Goal: Book appointment/travel/reservation

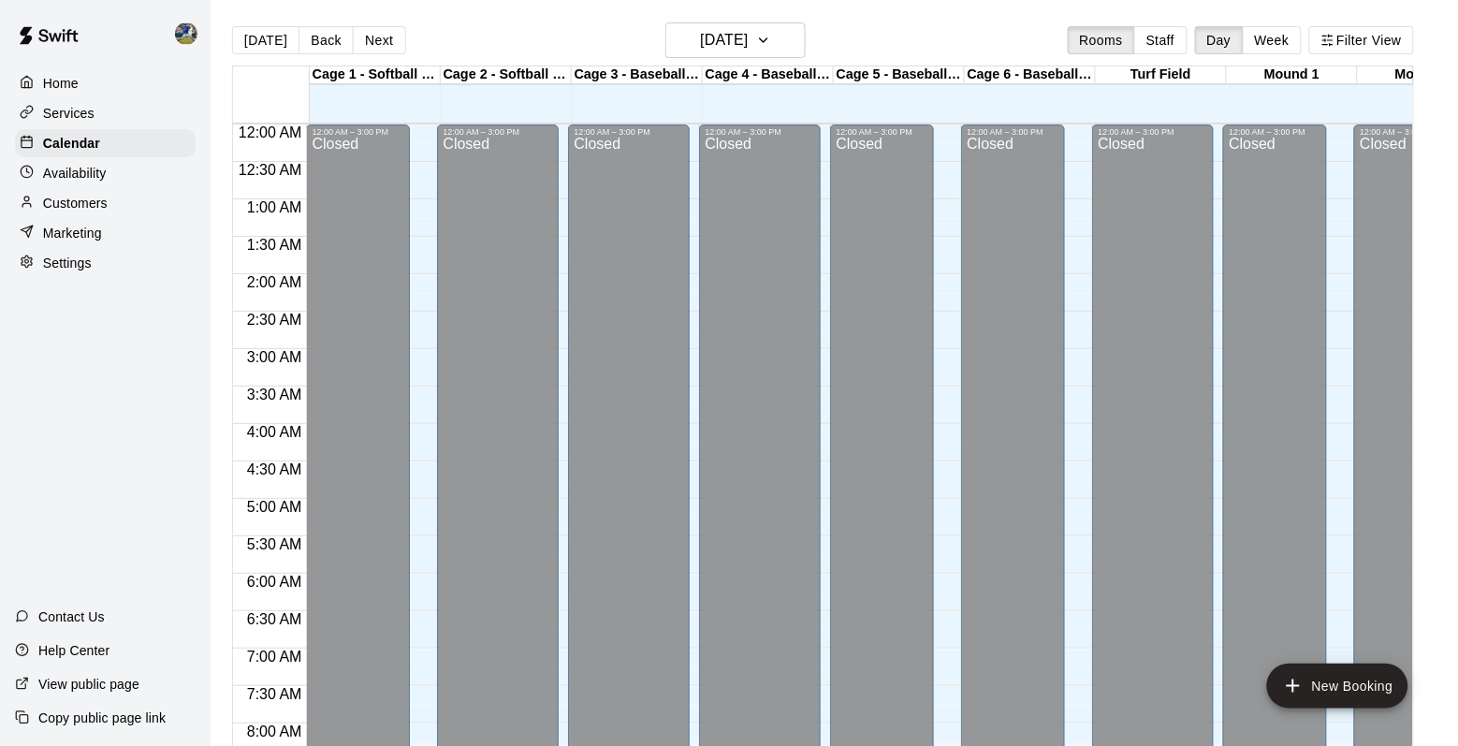
scroll to position [1097, 0]
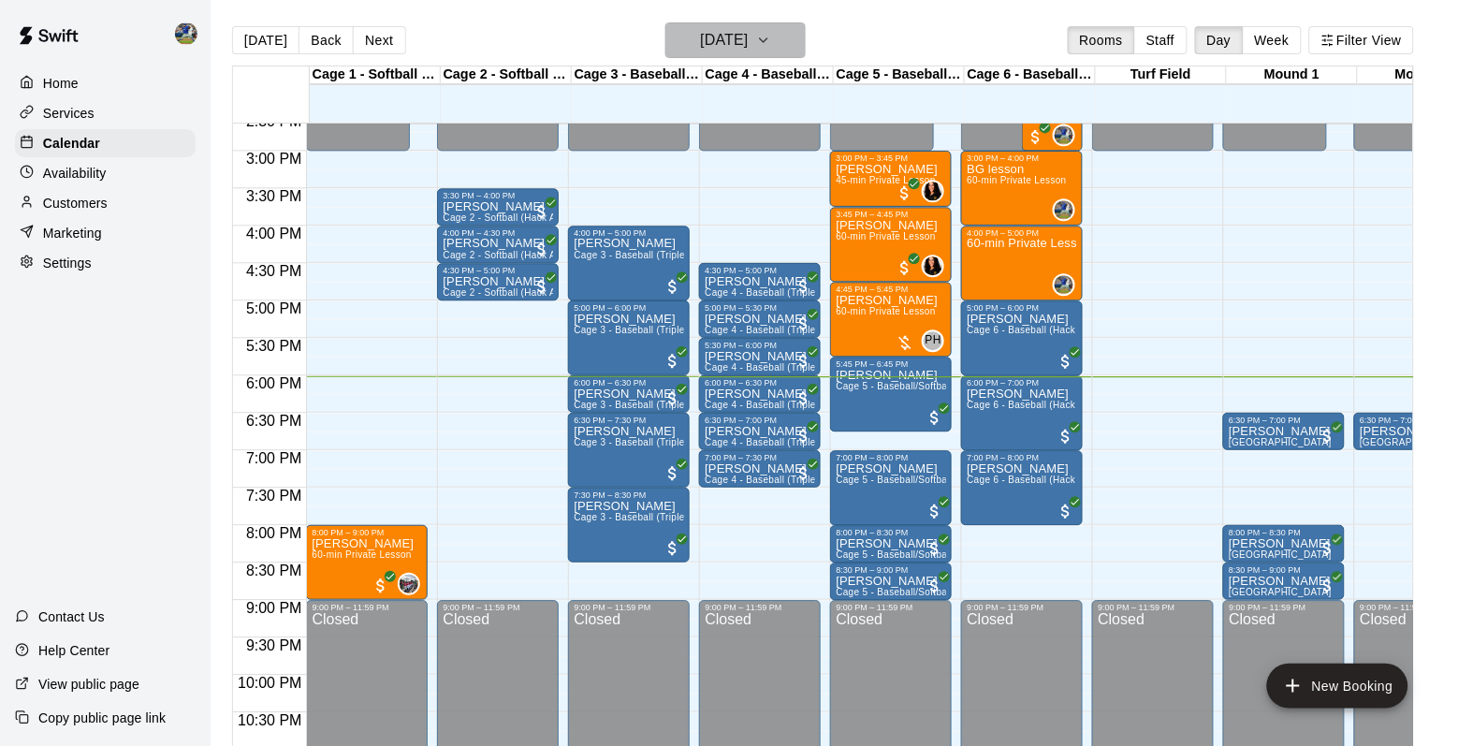
click at [749, 46] on h6 "[DATE]" at bounding box center [725, 40] width 48 height 26
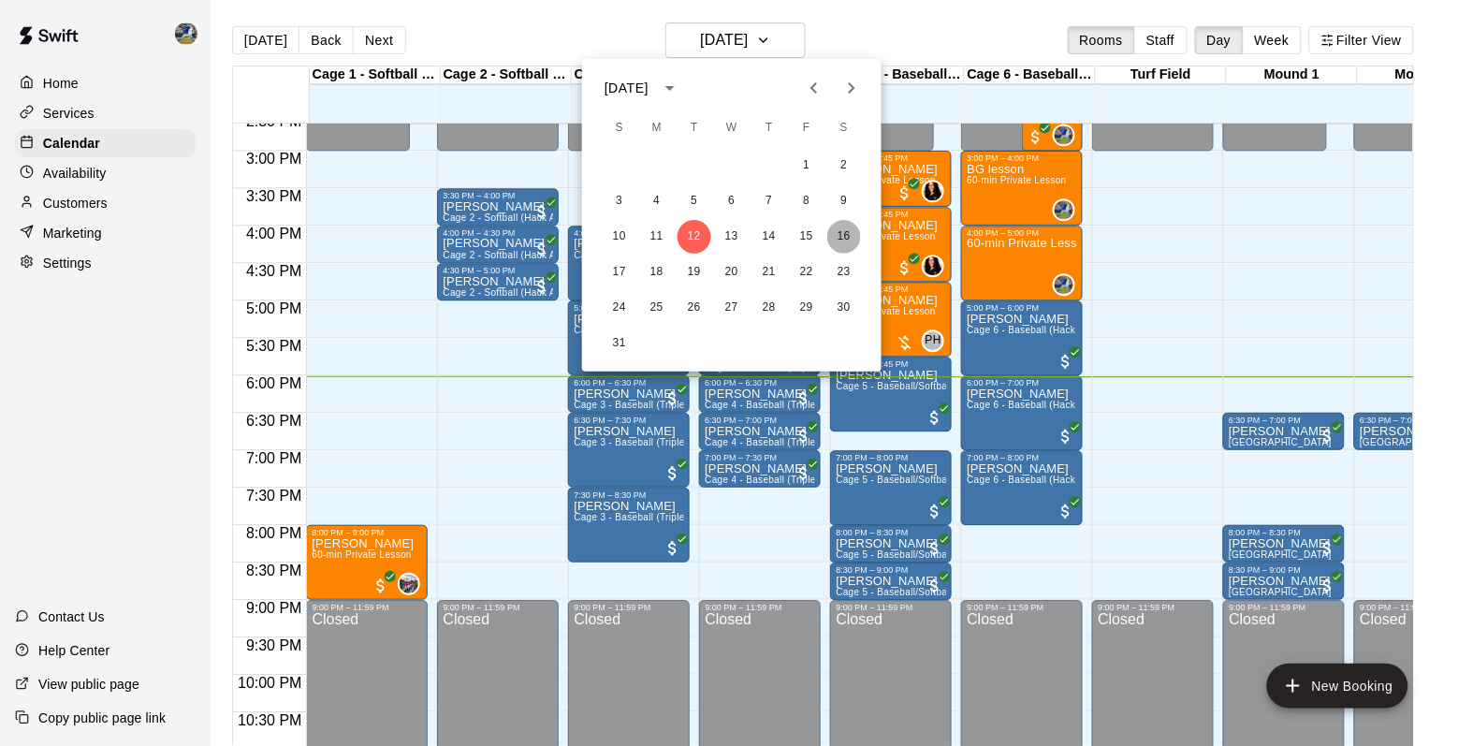
click at [842, 234] on button "16" at bounding box center [844, 237] width 34 height 34
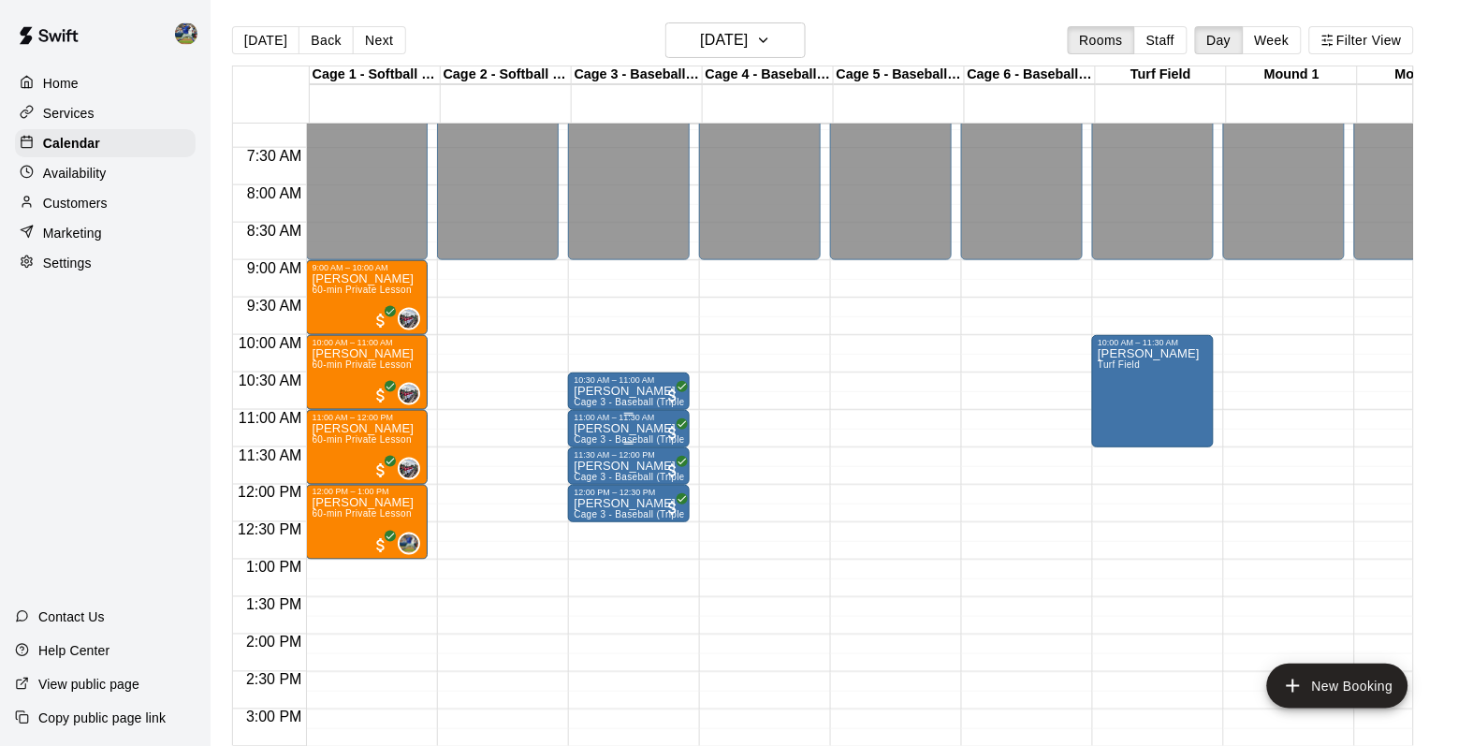
scroll to position [537, 1]
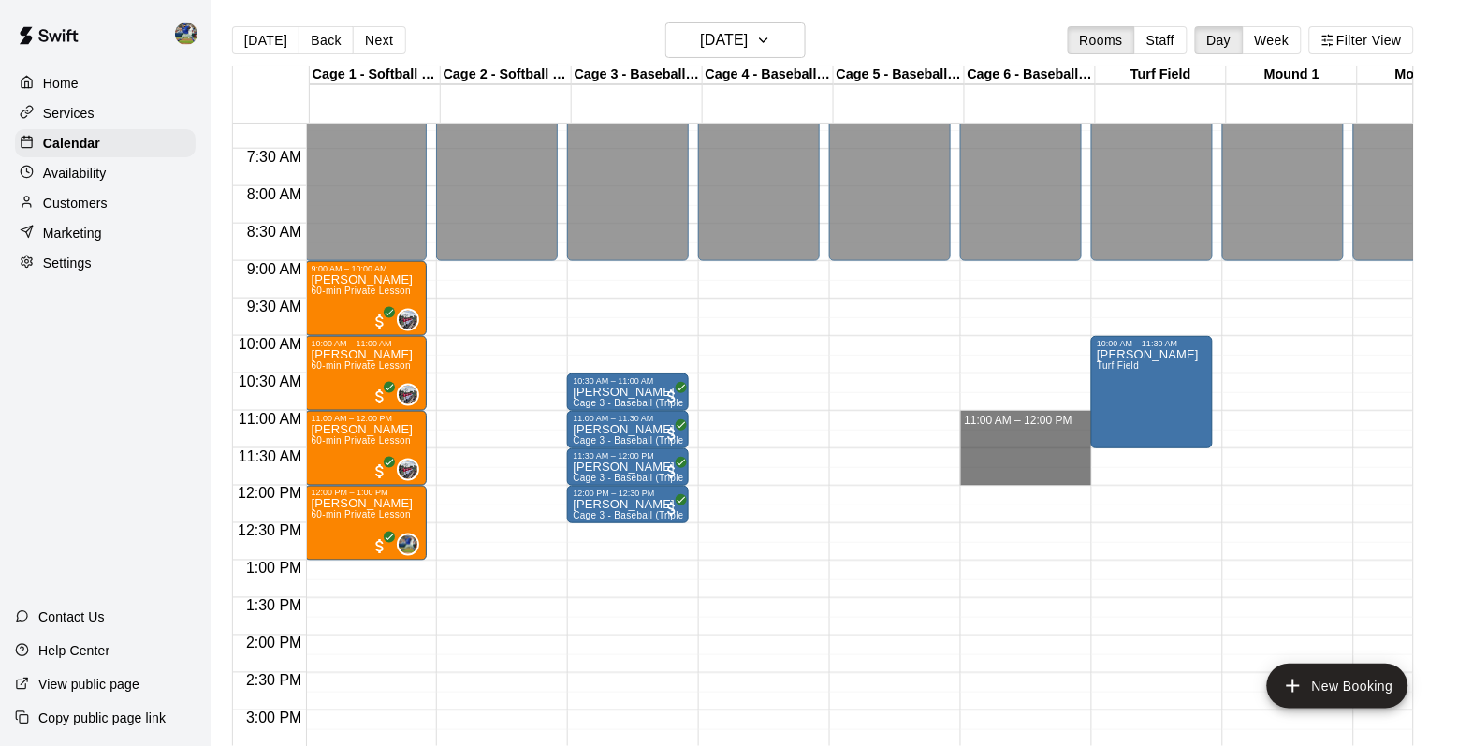
drag, startPoint x: 1025, startPoint y: 421, endPoint x: 1025, endPoint y: 476, distance: 54.3
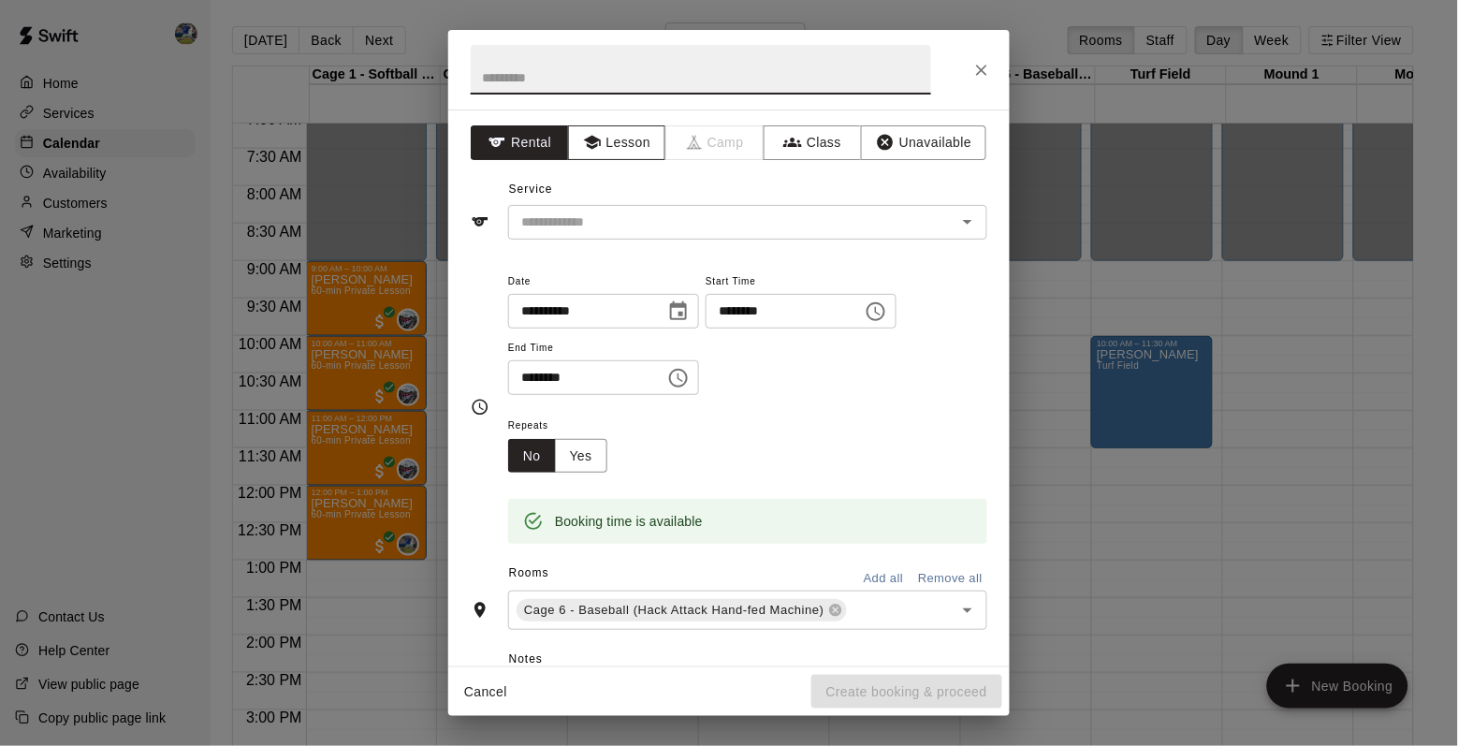
click at [633, 157] on button "Lesson" at bounding box center [617, 142] width 98 height 35
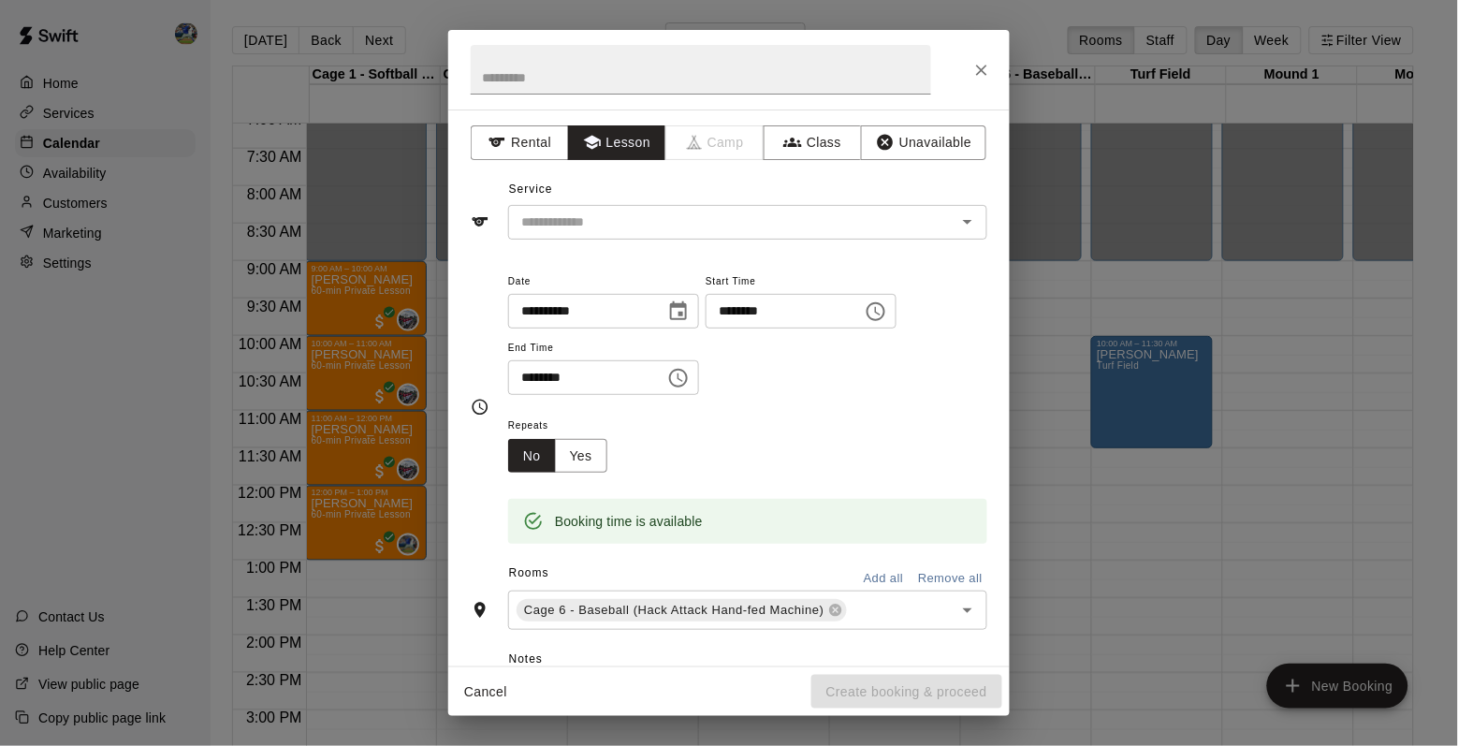
click at [633, 241] on div "**********" at bounding box center [729, 388] width 562 height 557
click at [652, 228] on input "text" at bounding box center [720, 222] width 413 height 23
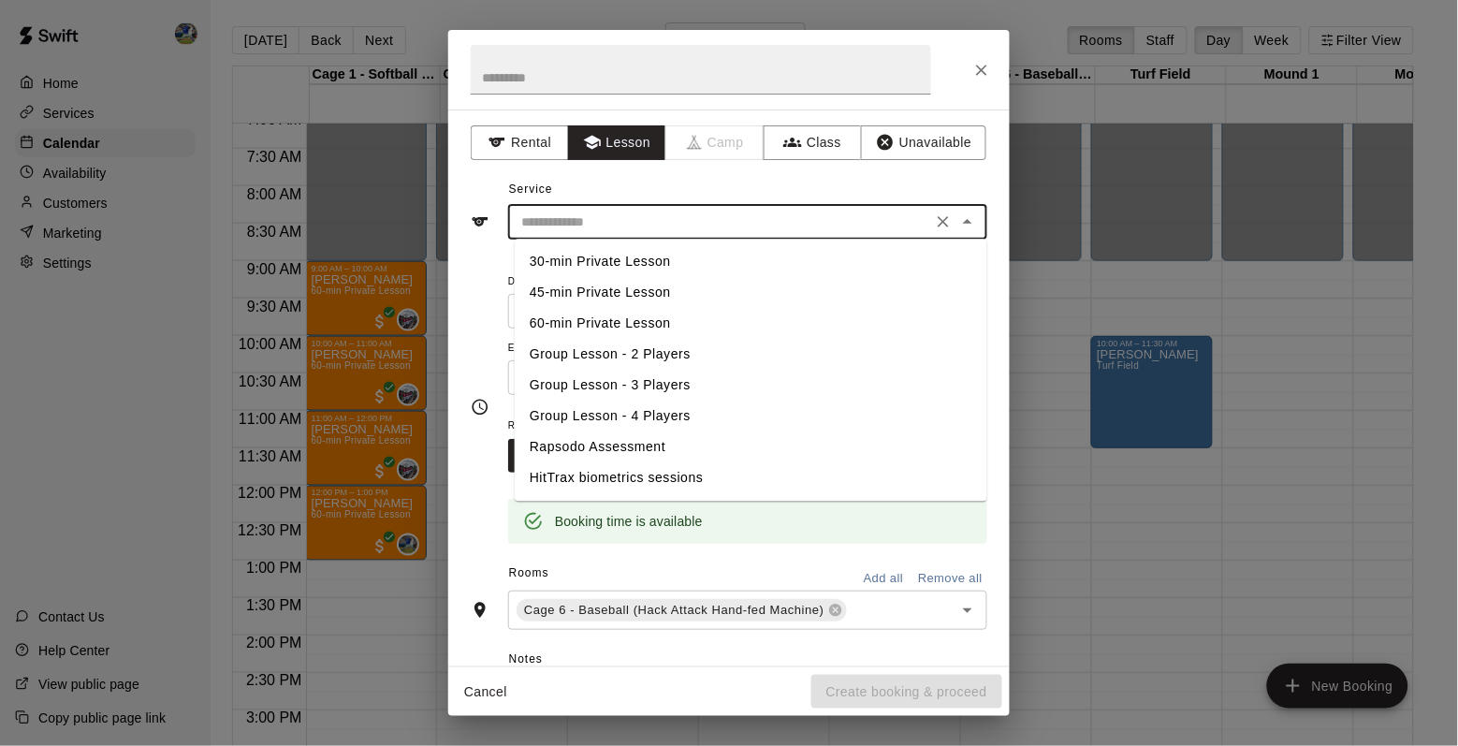
click at [607, 319] on li "60-min Private Lesson" at bounding box center [751, 324] width 473 height 31
type input "**********"
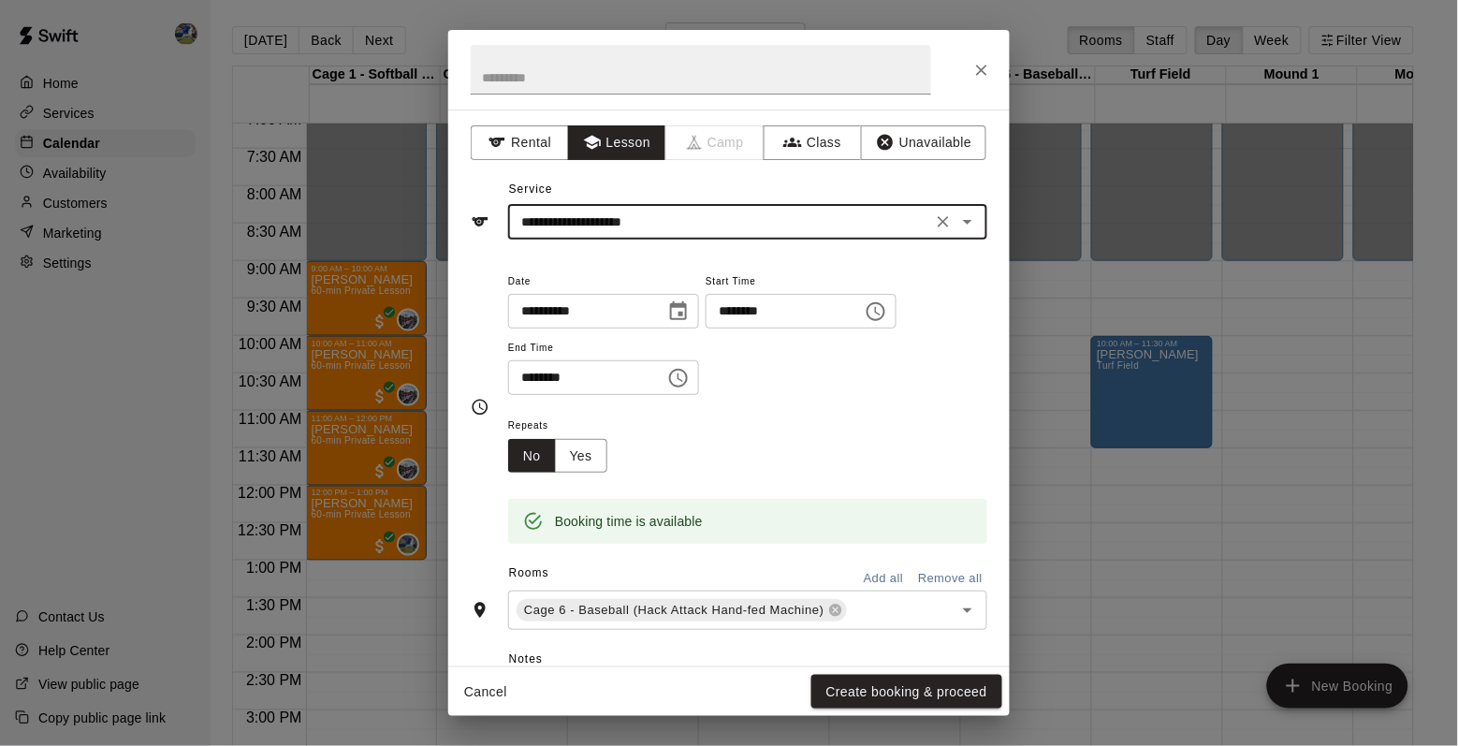
click at [859, 672] on div "Cancel Create booking & proceed" at bounding box center [729, 692] width 562 height 50
click at [856, 701] on button "Create booking & proceed" at bounding box center [907, 692] width 191 height 35
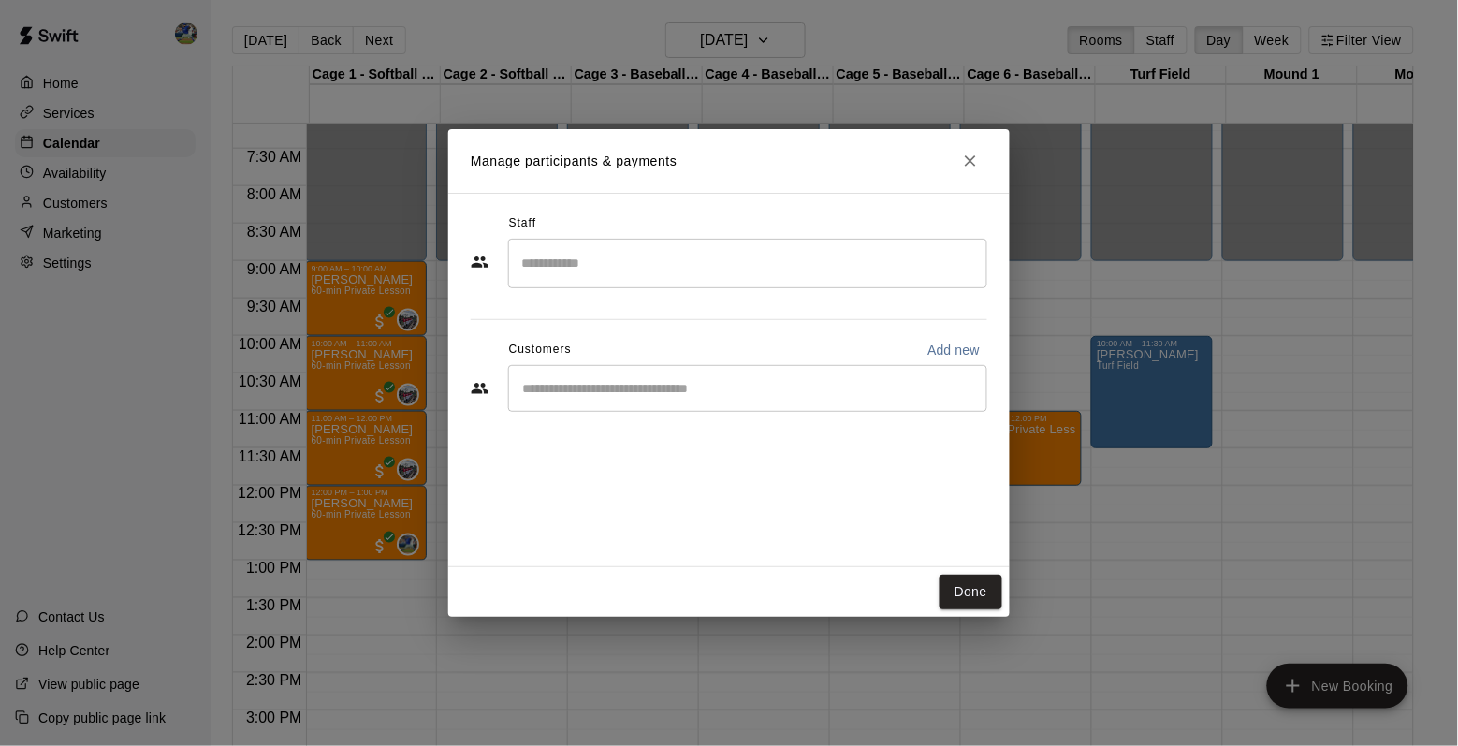
click at [709, 299] on div "Staff ​ Customers Add new ​" at bounding box center [729, 320] width 517 height 222
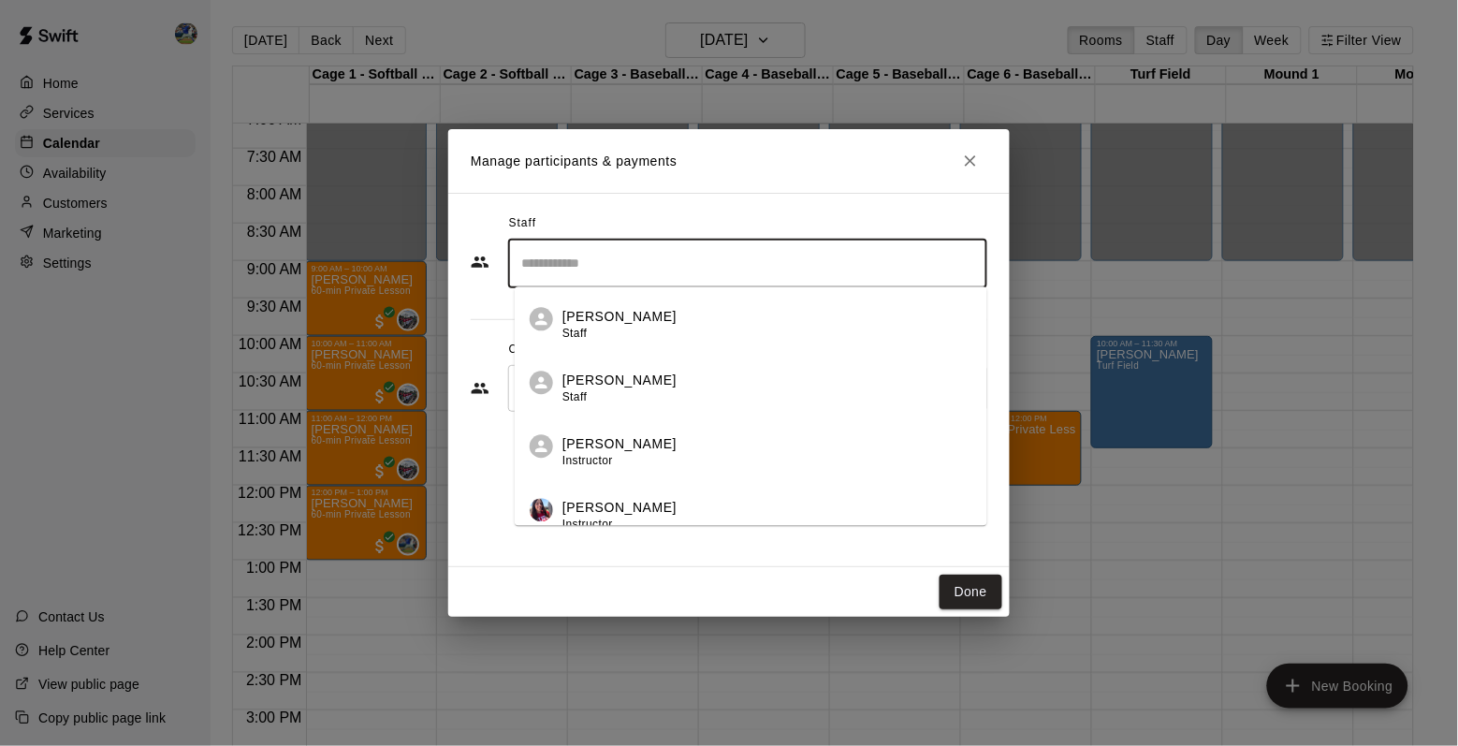
click at [721, 265] on input "Search staff" at bounding box center [748, 263] width 462 height 33
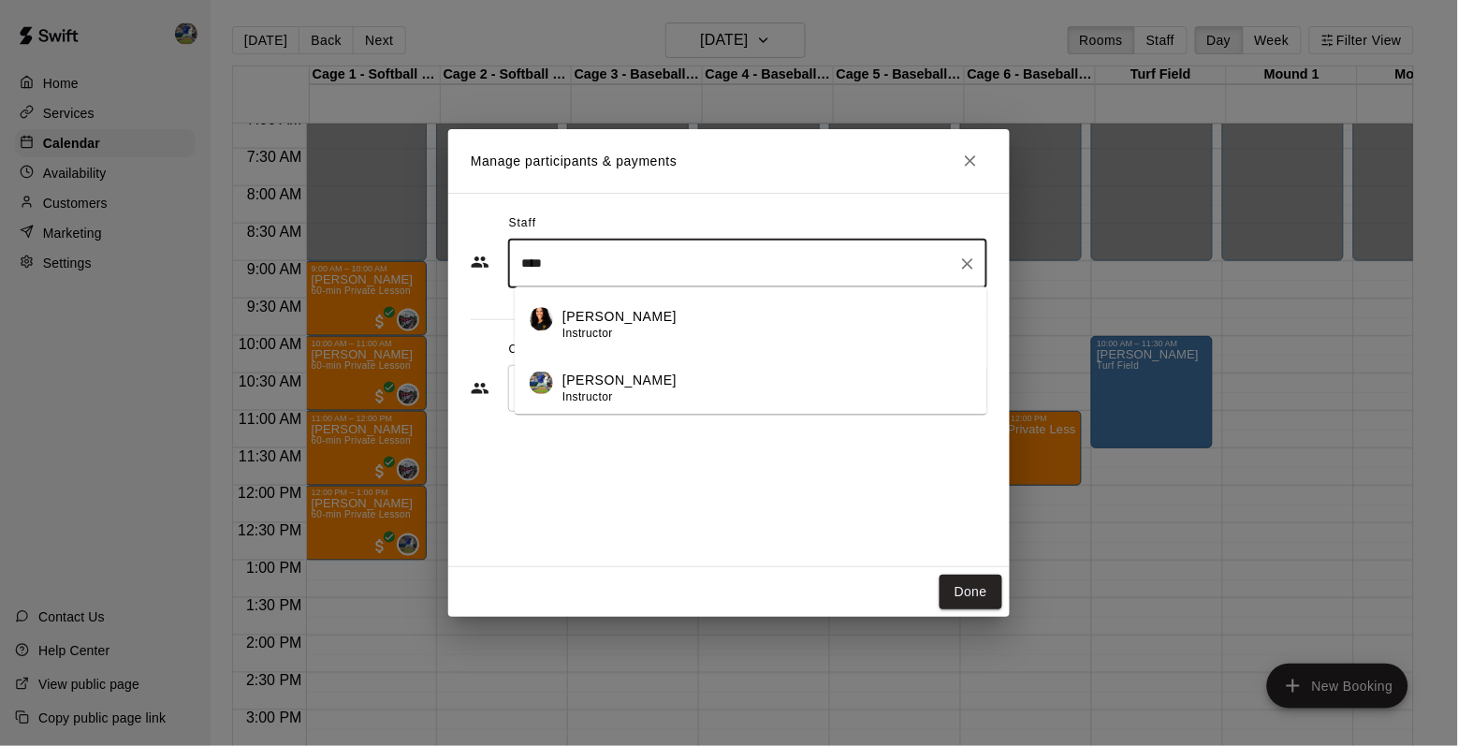
click at [694, 375] on div "[PERSON_NAME] Instructor" at bounding box center [768, 389] width 410 height 37
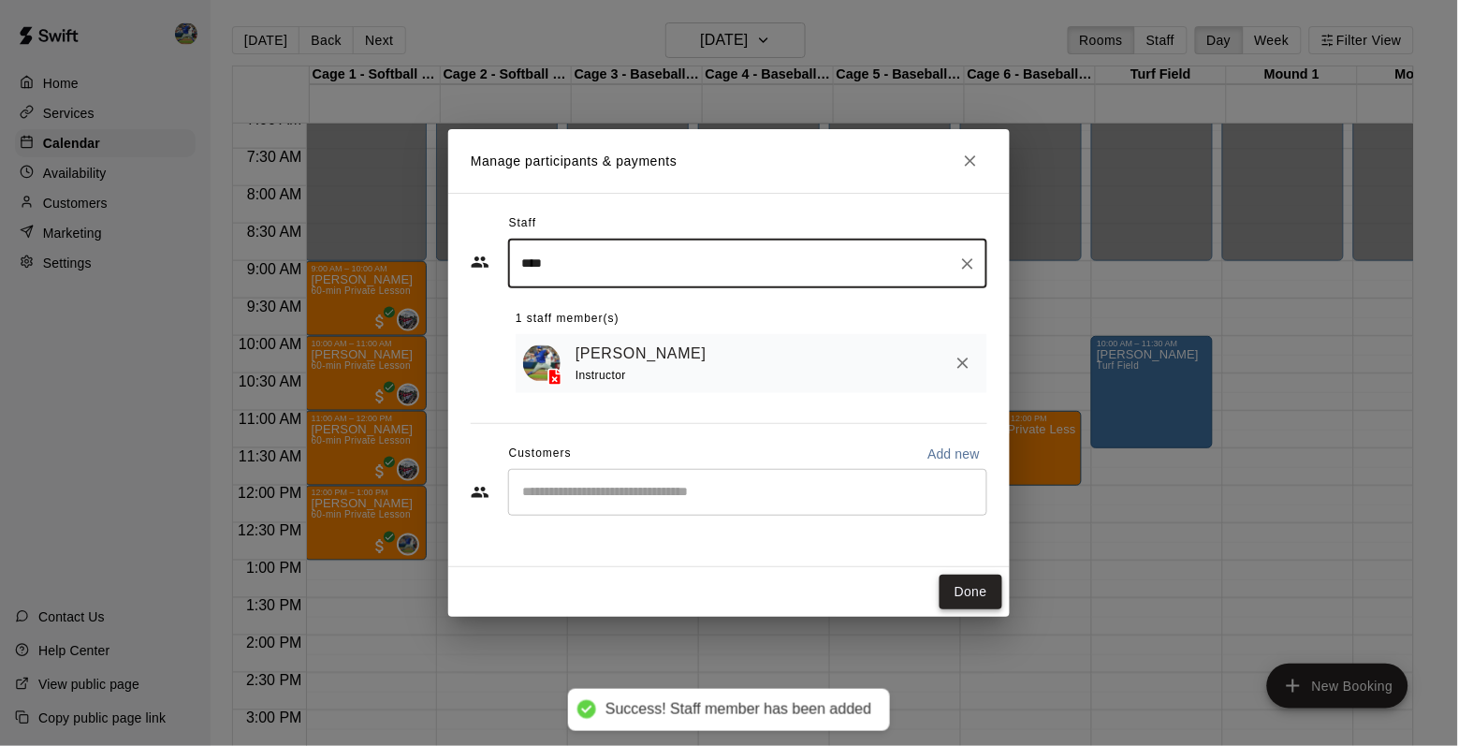
type input "****"
click at [993, 585] on button "Done" at bounding box center [971, 592] width 63 height 35
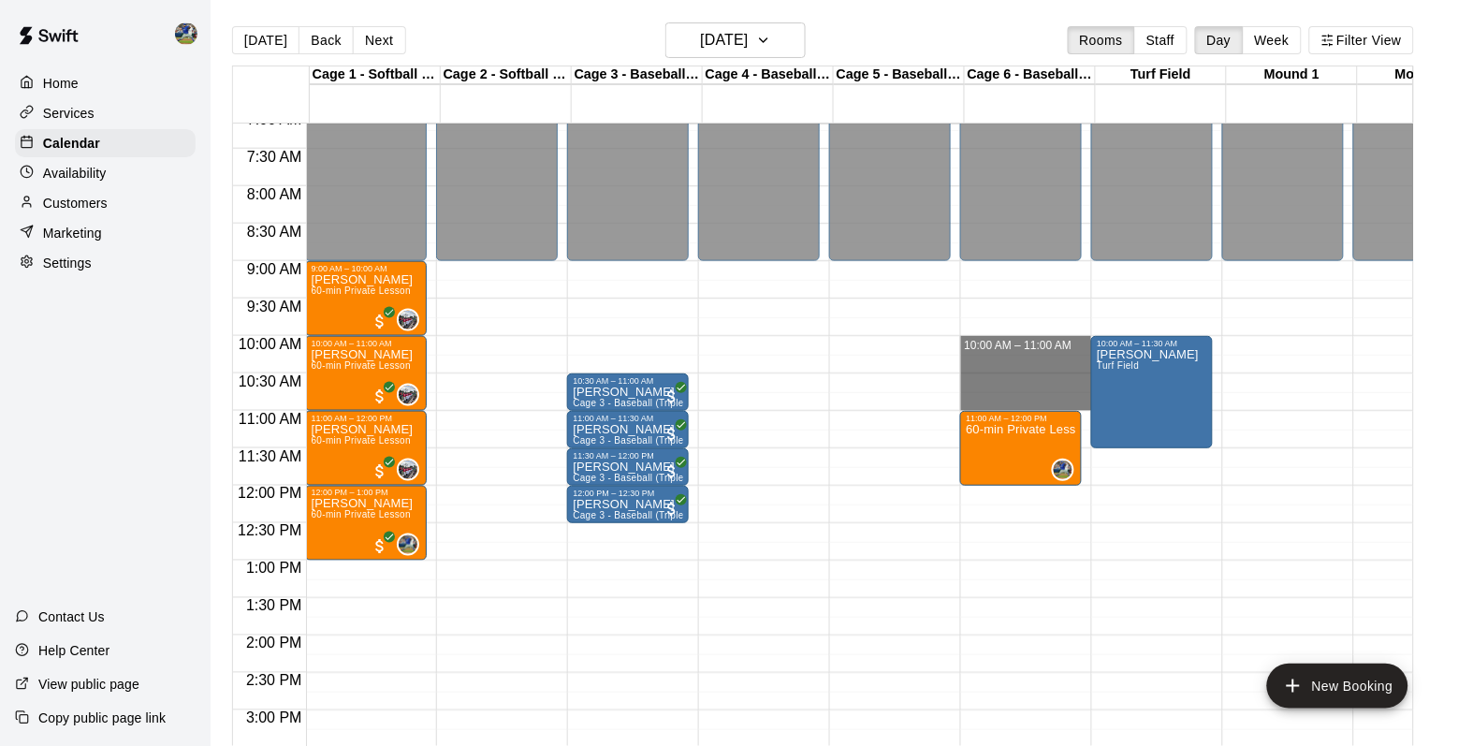
drag, startPoint x: 1001, startPoint y: 342, endPoint x: 1000, endPoint y: 395, distance: 53.4
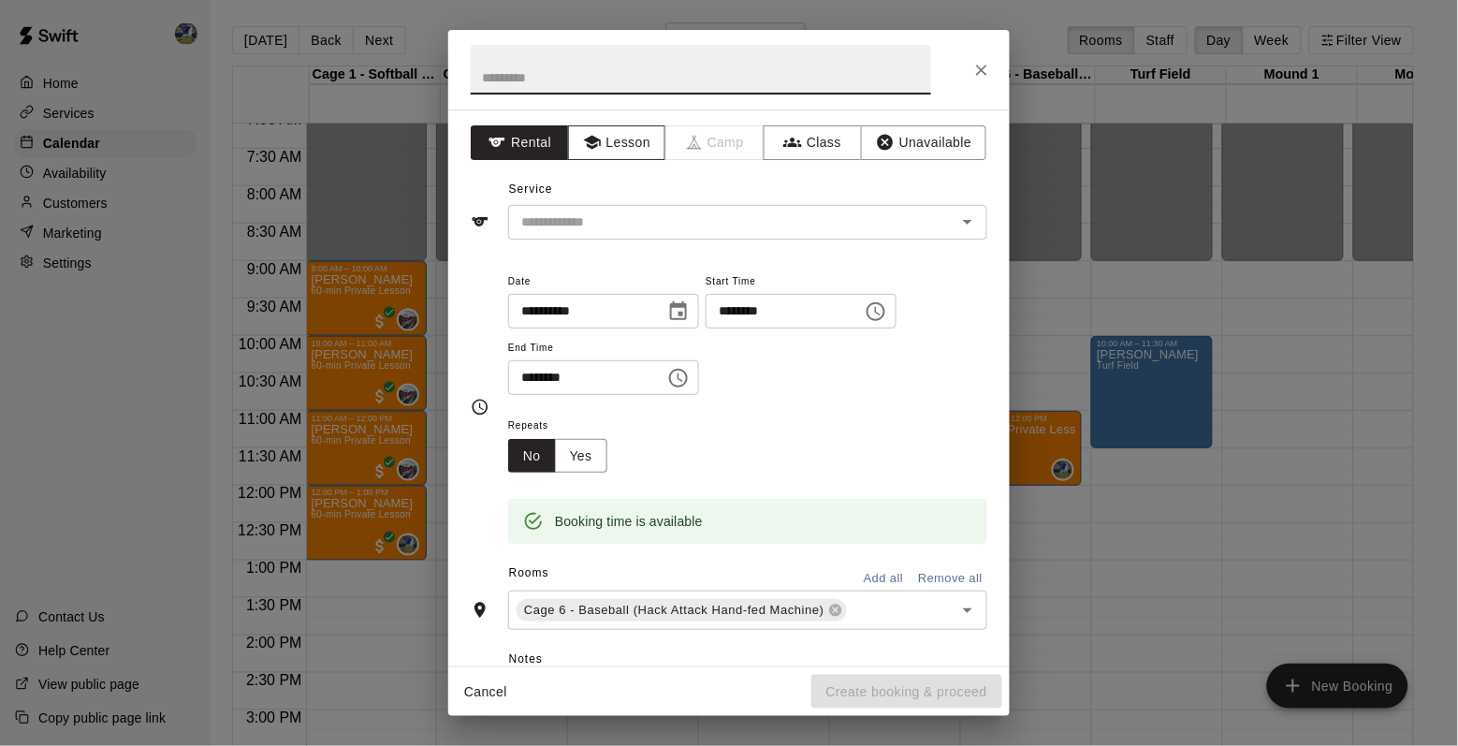
click at [627, 136] on button "Lesson" at bounding box center [617, 142] width 98 height 35
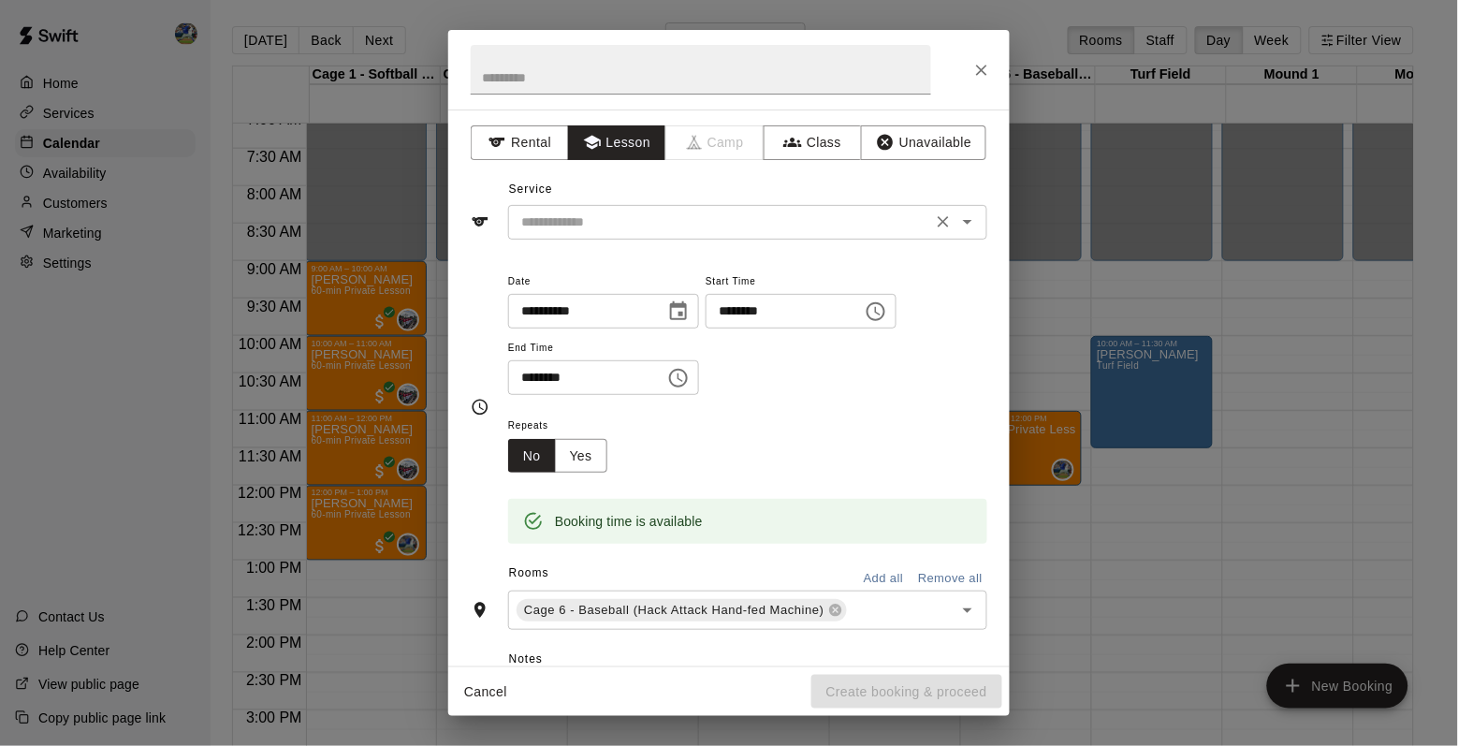
click at [628, 211] on input "text" at bounding box center [720, 222] width 413 height 23
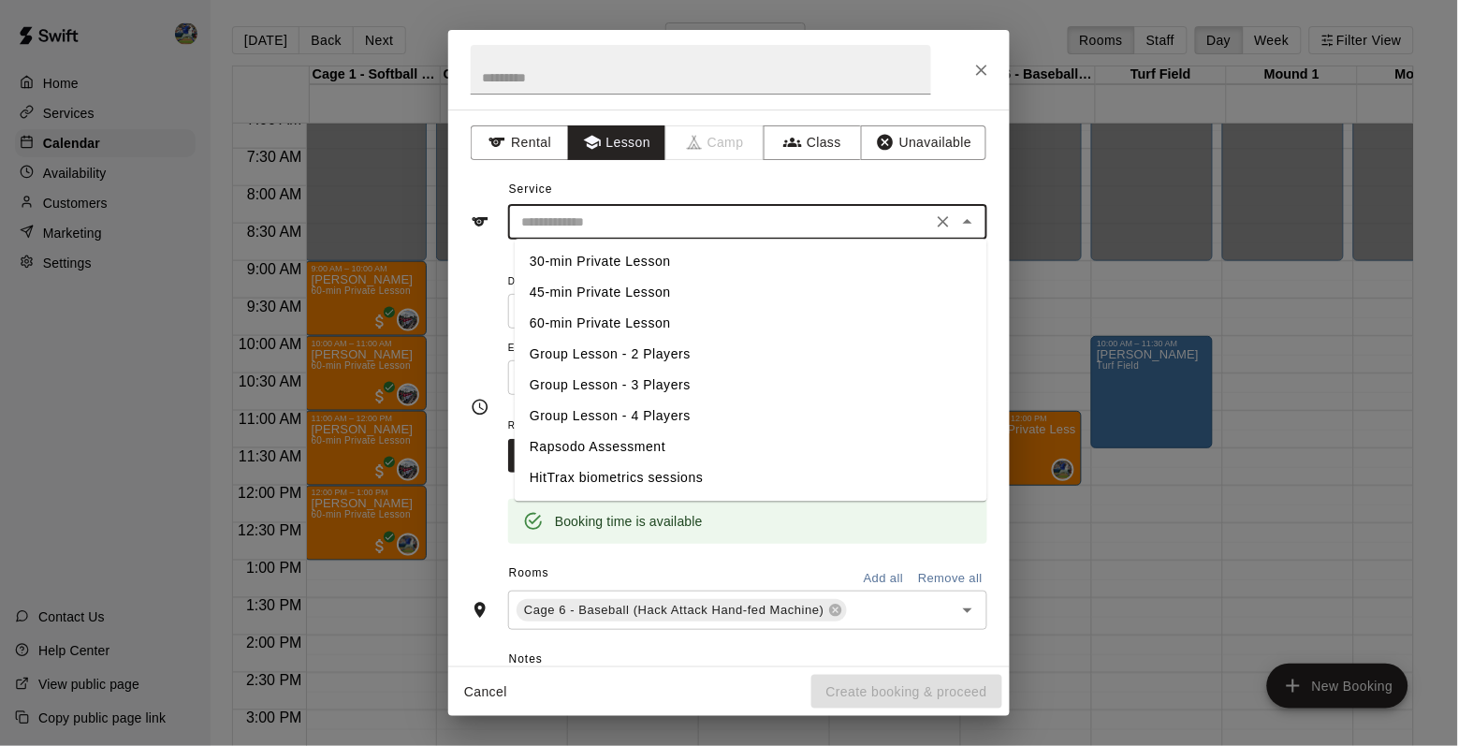
click at [622, 314] on li "60-min Private Lesson" at bounding box center [751, 324] width 473 height 31
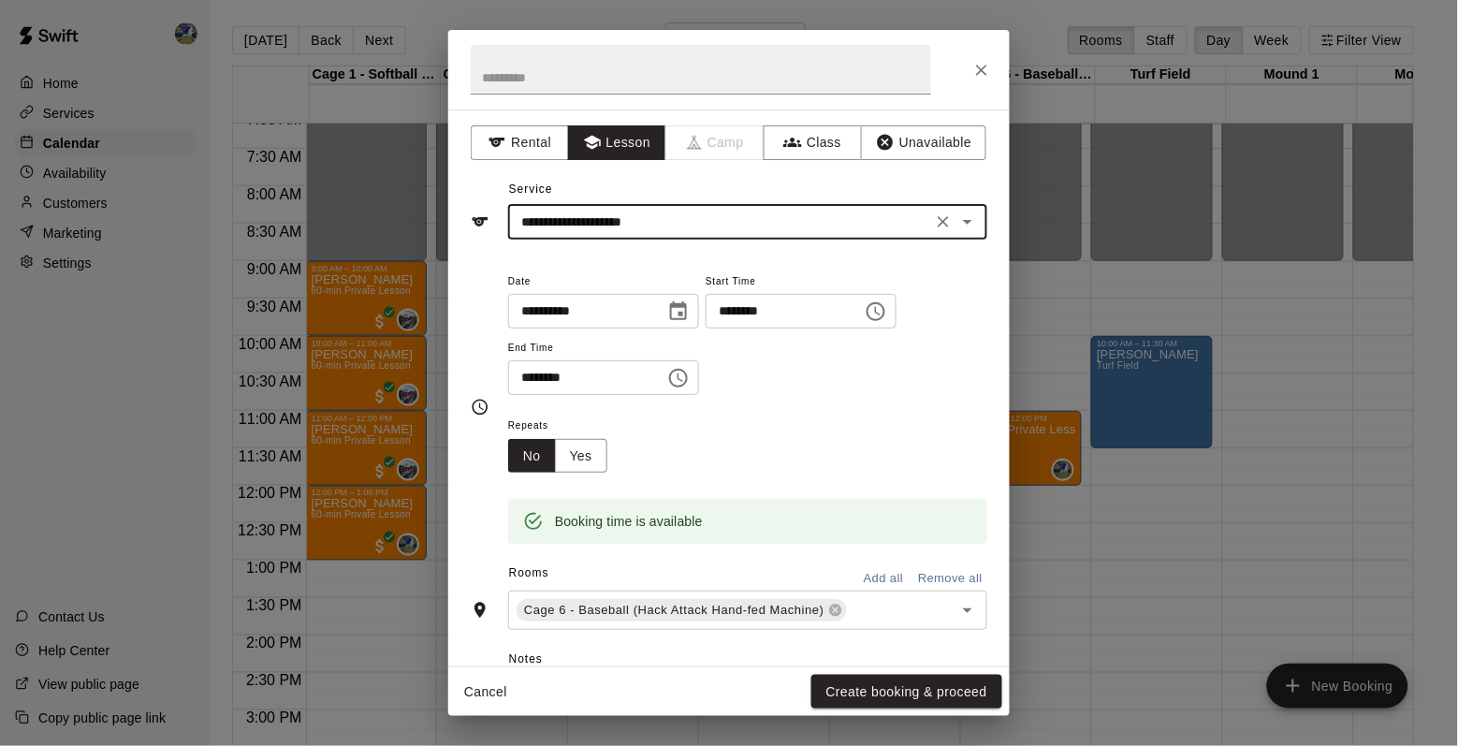
type input "**********"
click at [863, 690] on button "Create booking & proceed" at bounding box center [907, 692] width 191 height 35
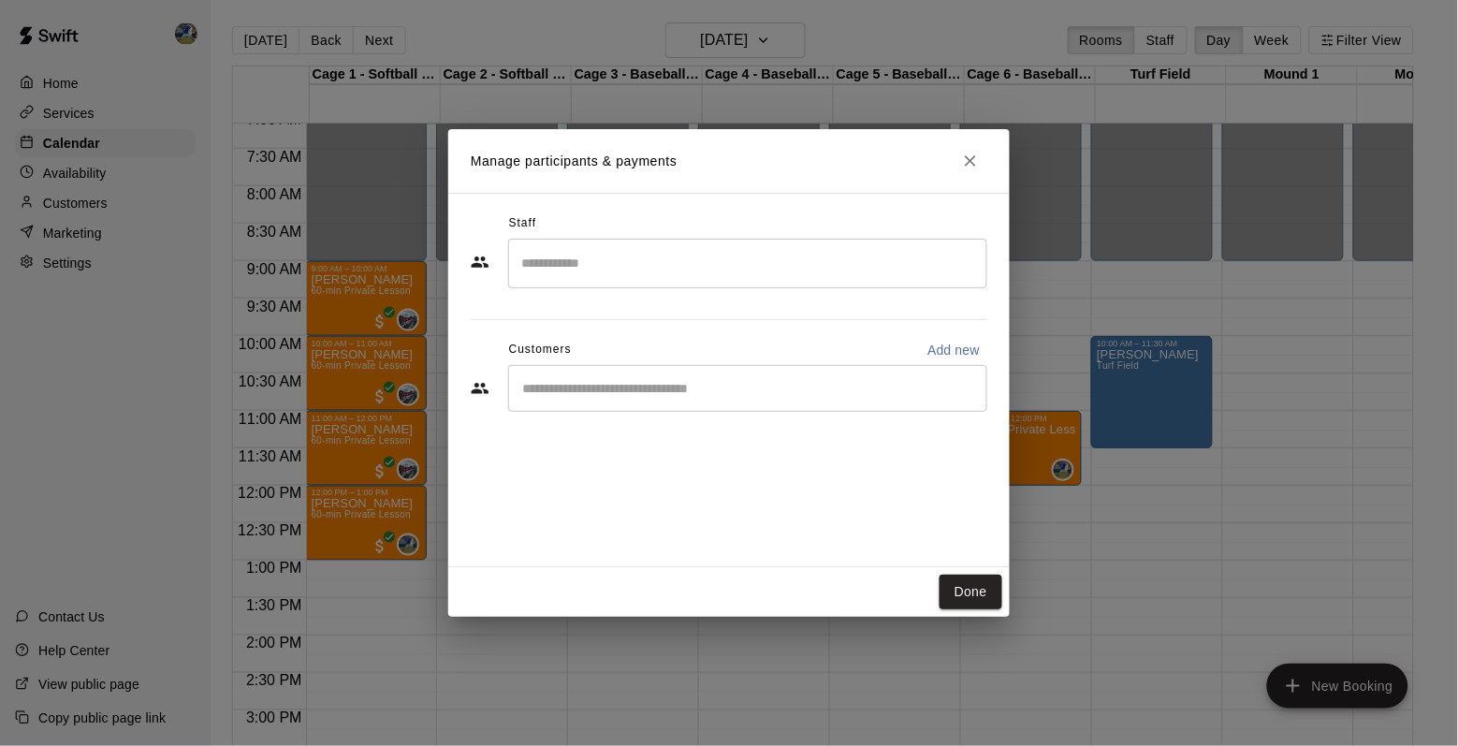
click at [697, 248] on input "Search staff" at bounding box center [748, 263] width 462 height 33
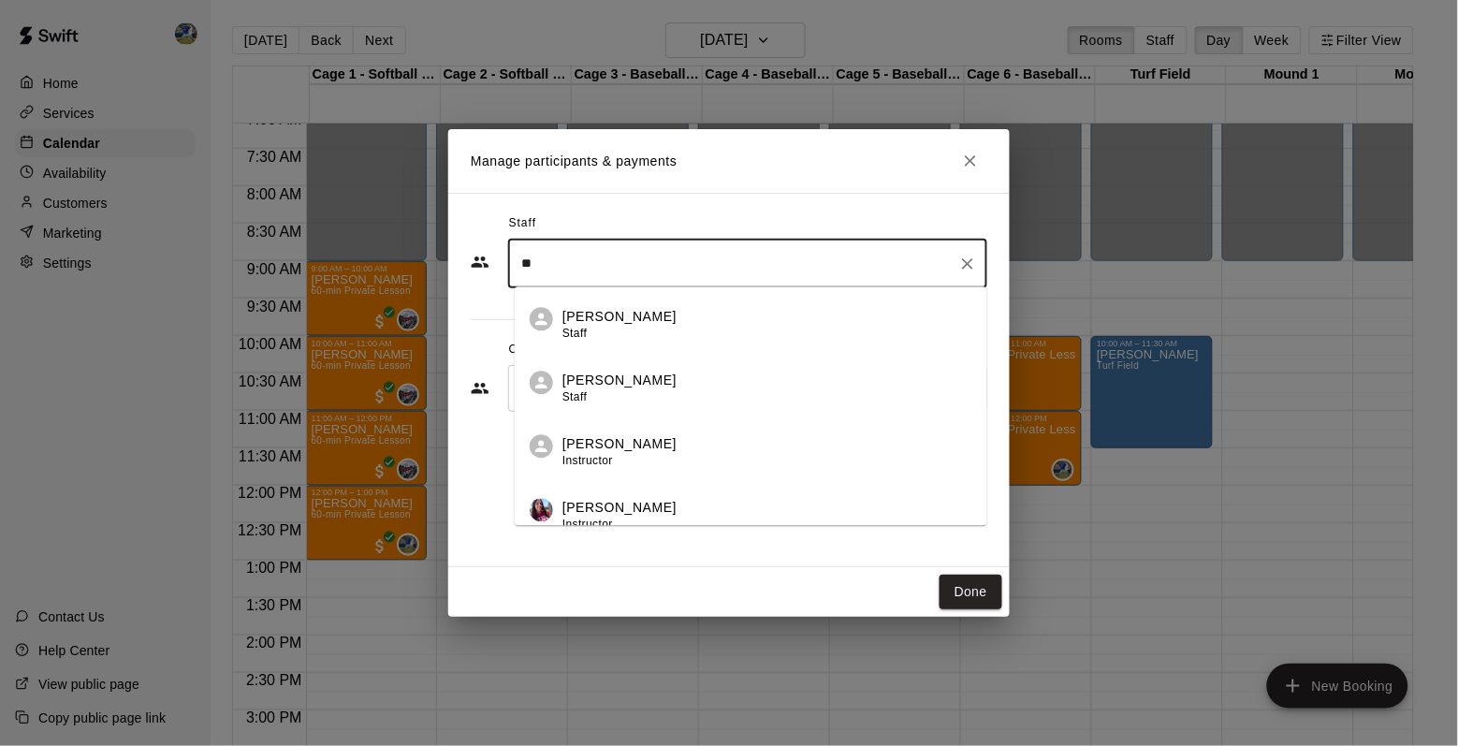
type input "*"
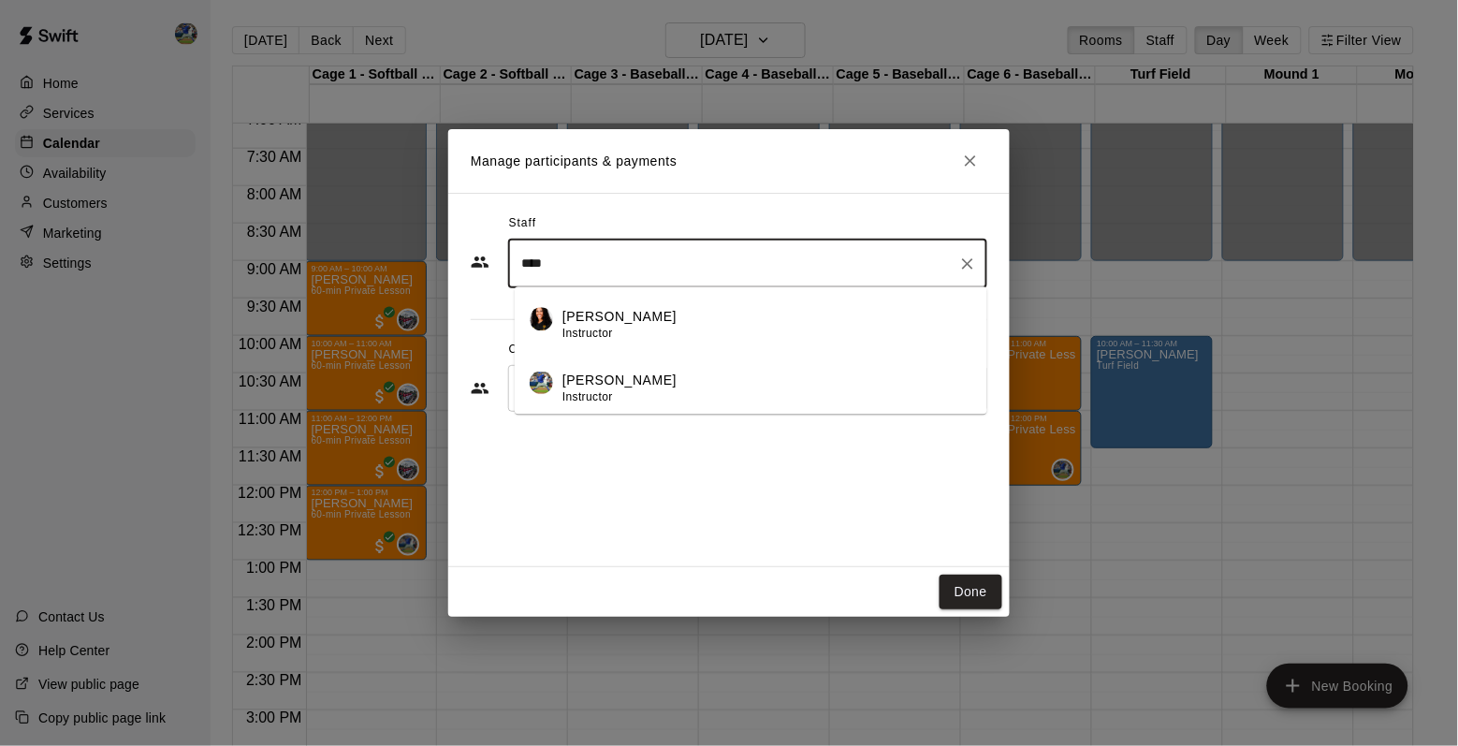
click at [679, 385] on div "[PERSON_NAME] Instructor" at bounding box center [768, 389] width 410 height 37
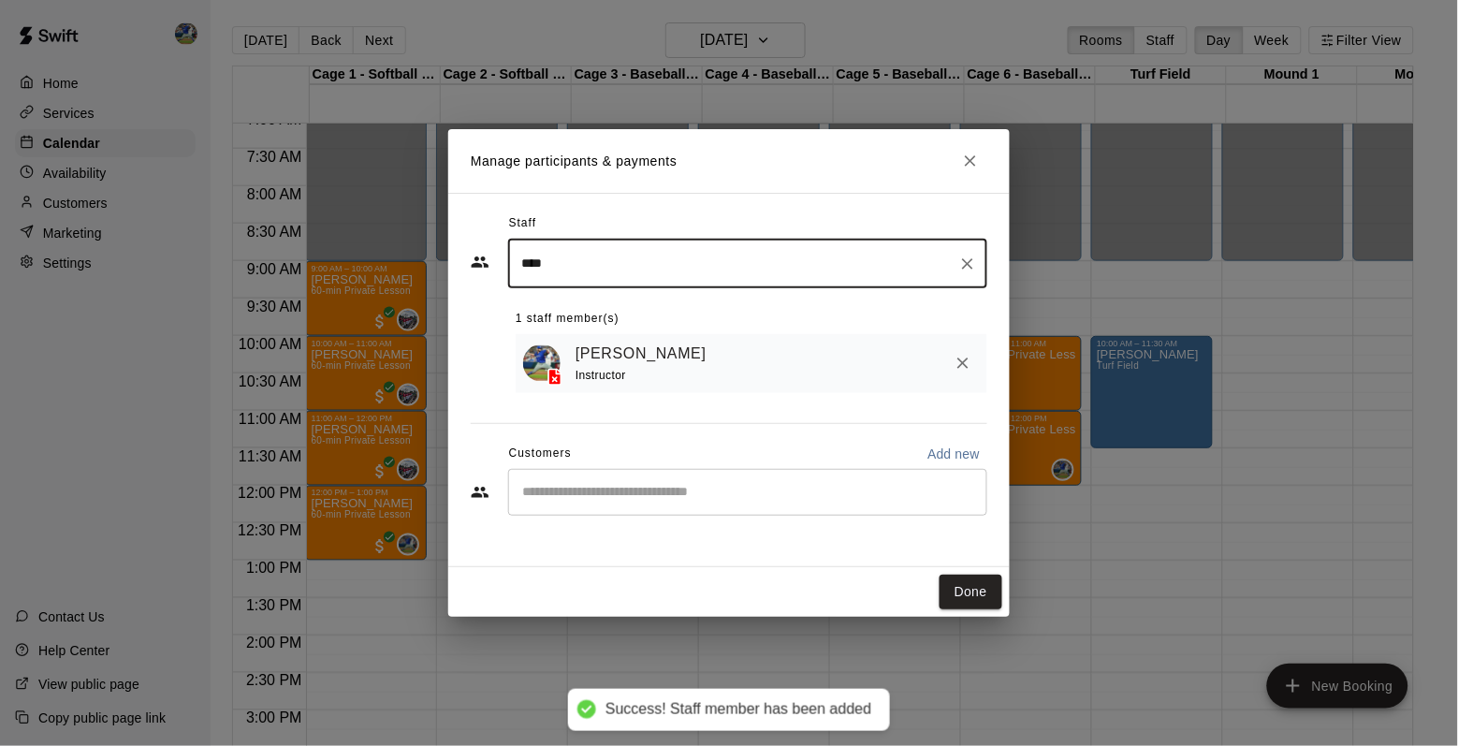
type input "****"
click at [970, 591] on button "Done" at bounding box center [971, 592] width 63 height 35
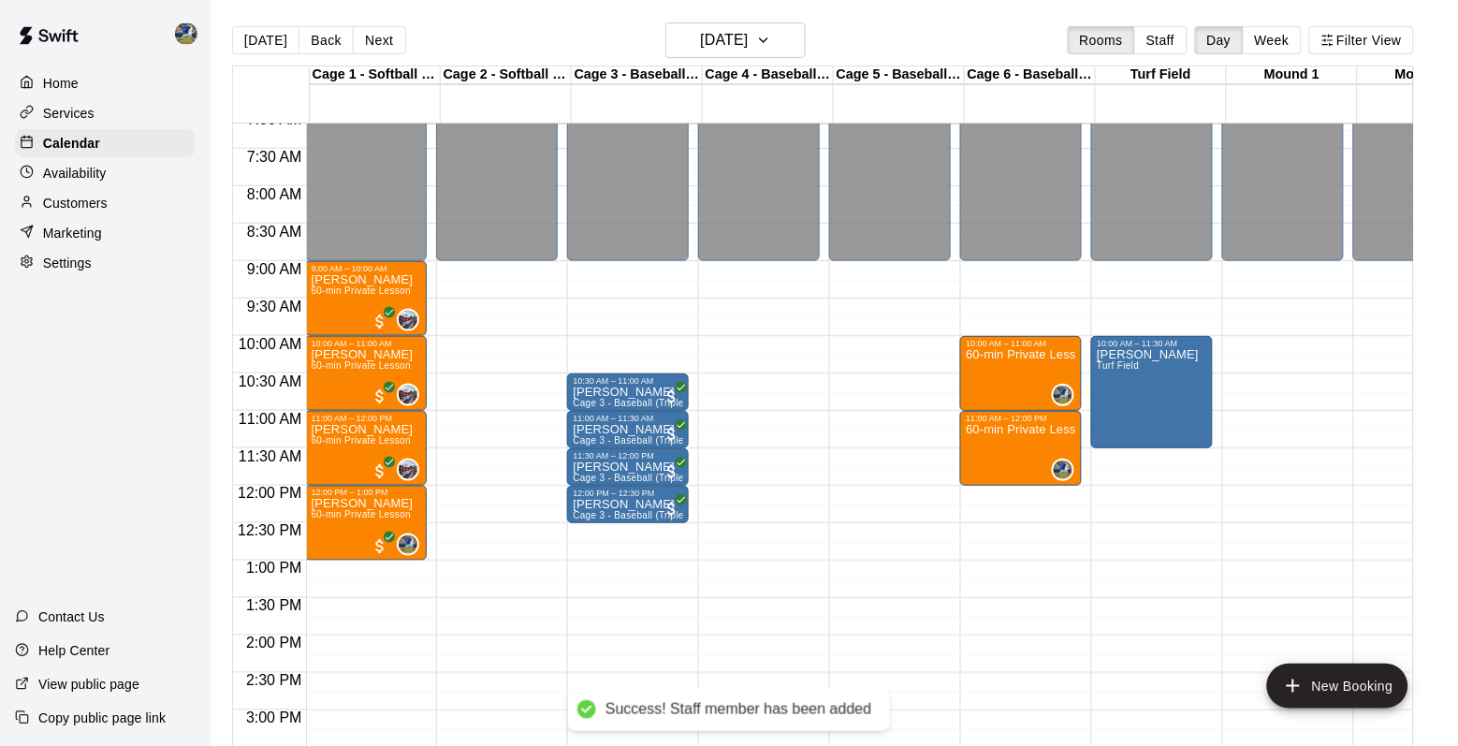
click at [52, 170] on p "Availability" at bounding box center [75, 173] width 64 height 19
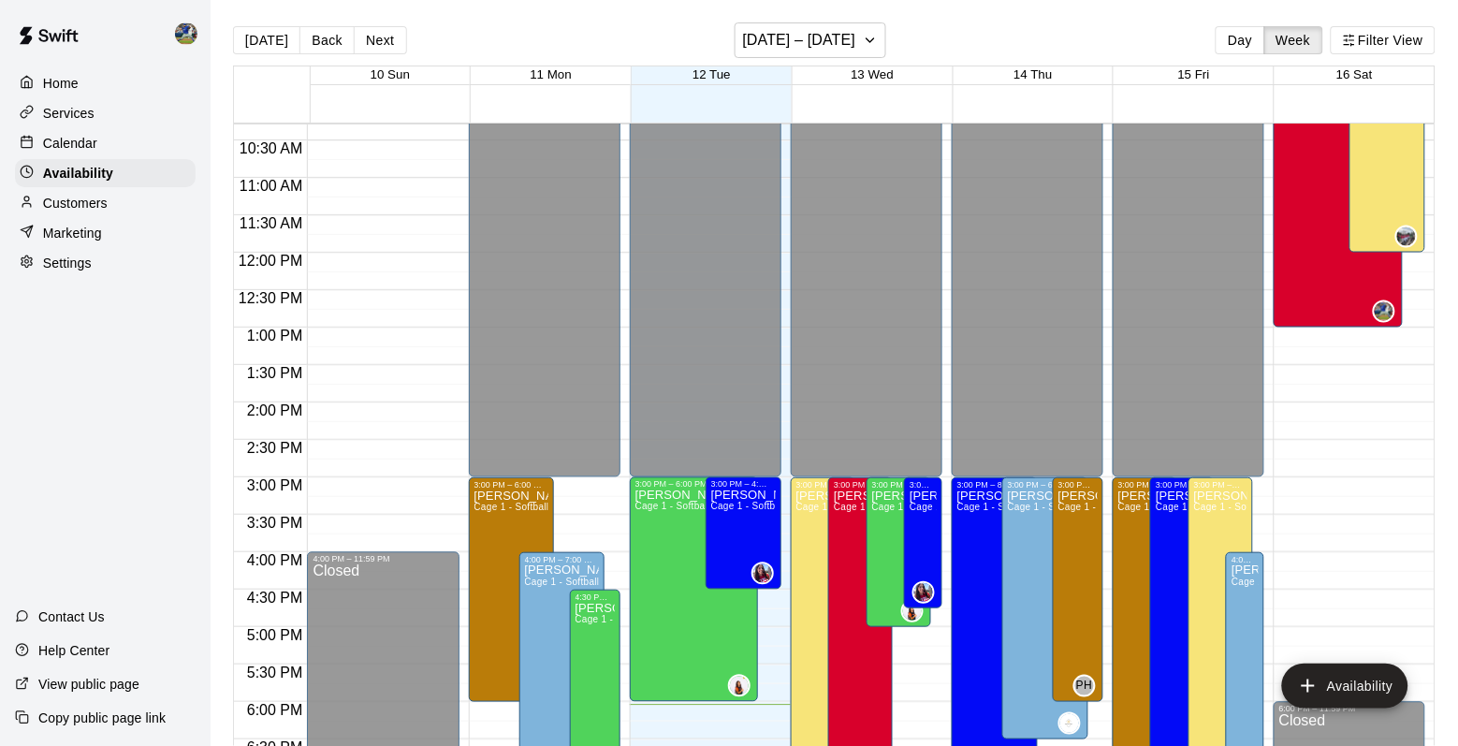
scroll to position [700, 0]
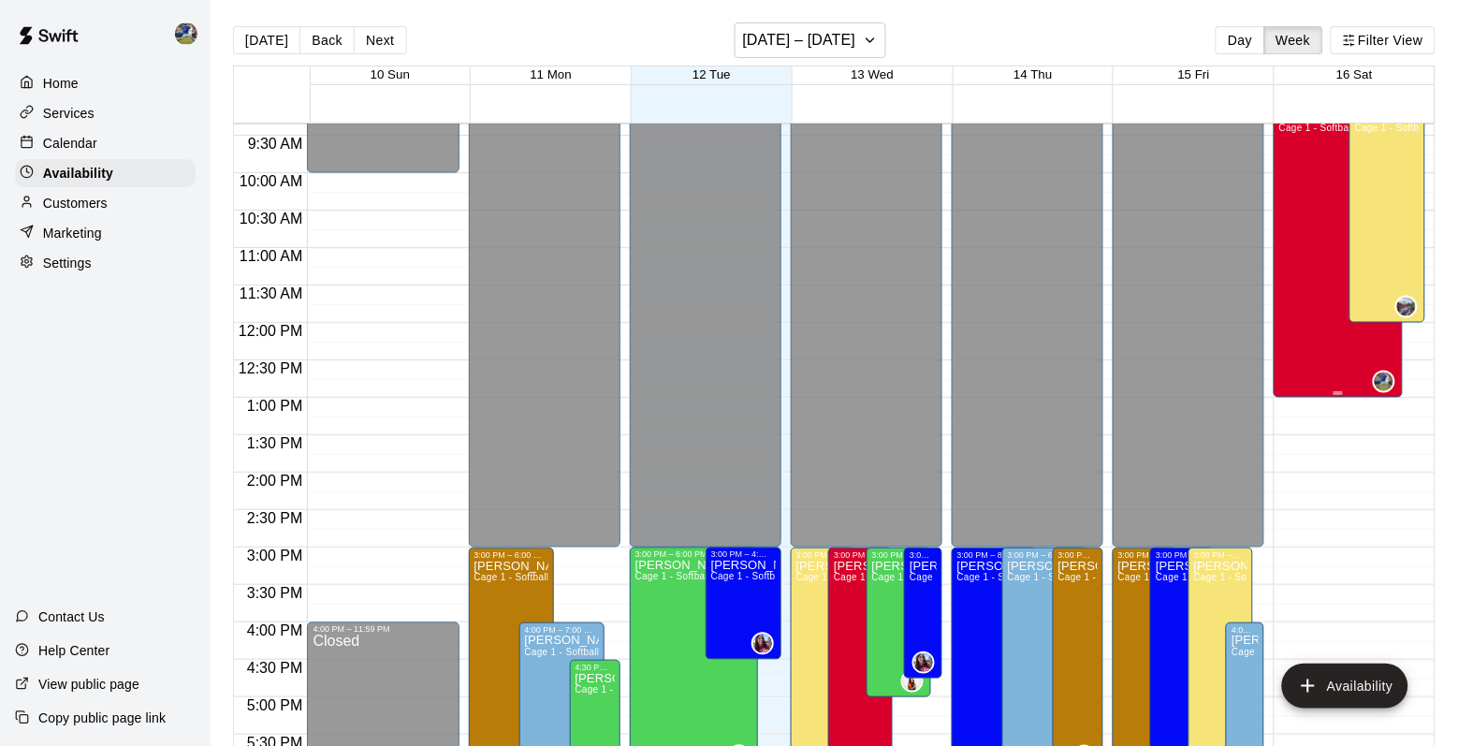
click at [1307, 259] on div "[PERSON_NAME] Cage 1 - Softball (Hack Attack), Cage 2 - Softball (Triple Play),…" at bounding box center [1339, 483] width 118 height 746
click at [1301, 185] on icon "delete" at bounding box center [1299, 176] width 13 height 17
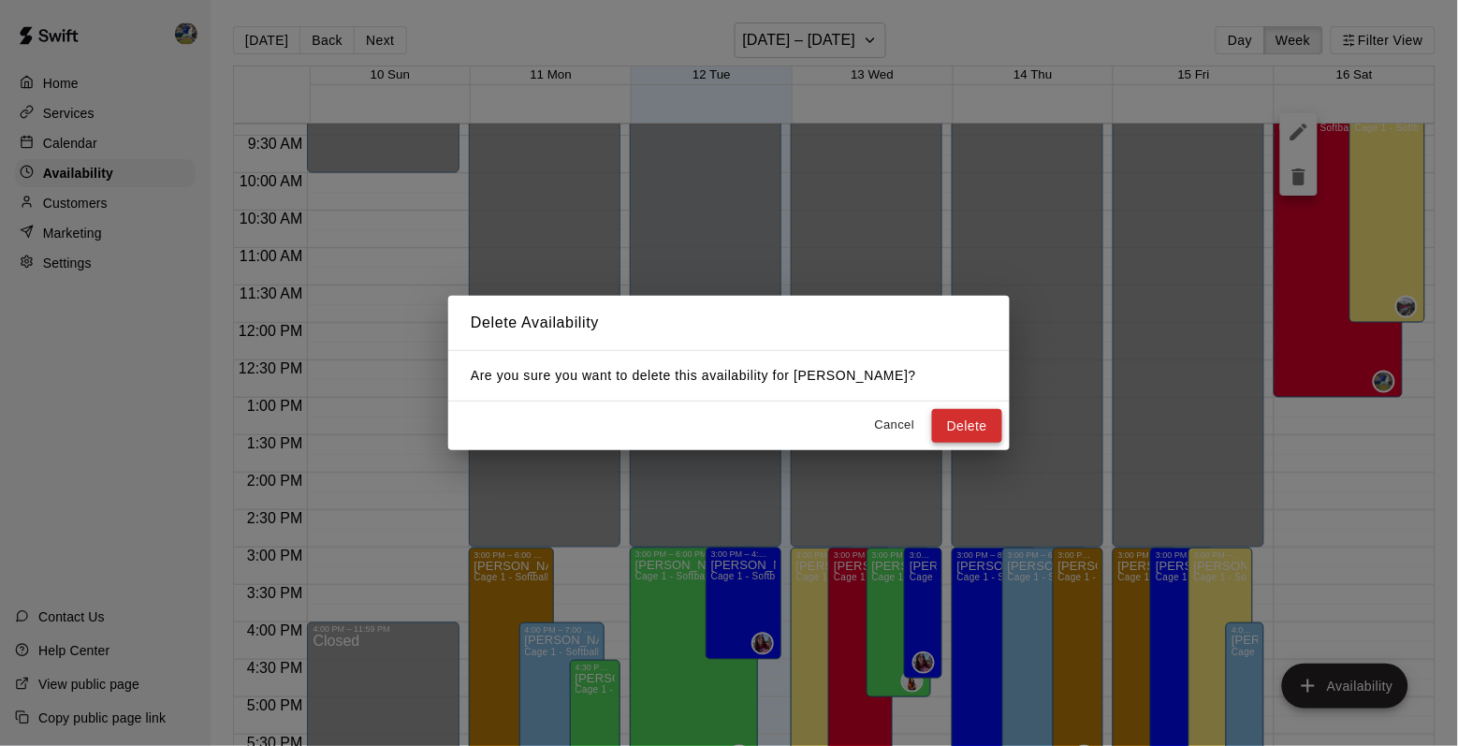
click at [963, 418] on button "Delete" at bounding box center [967, 426] width 70 height 35
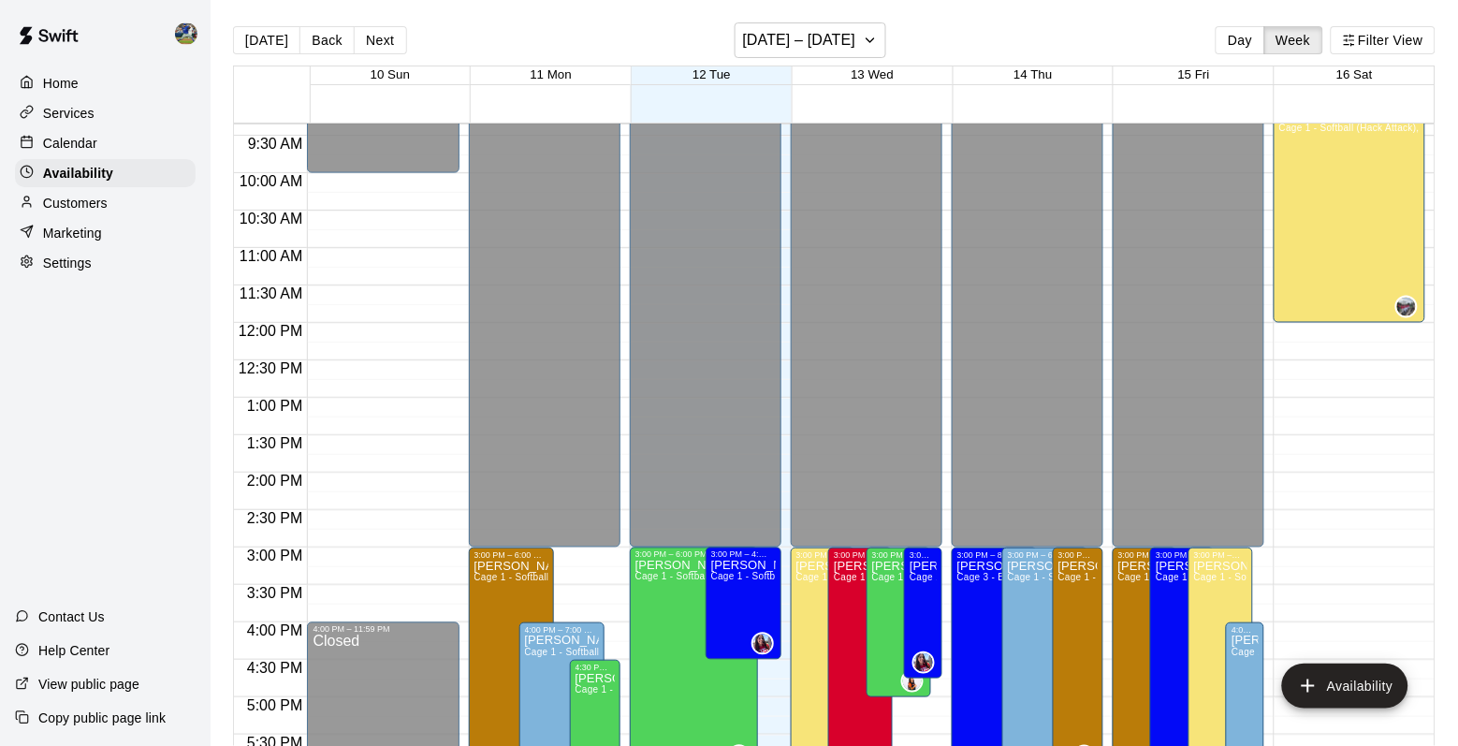
click at [125, 134] on div "Calendar" at bounding box center [105, 143] width 181 height 28
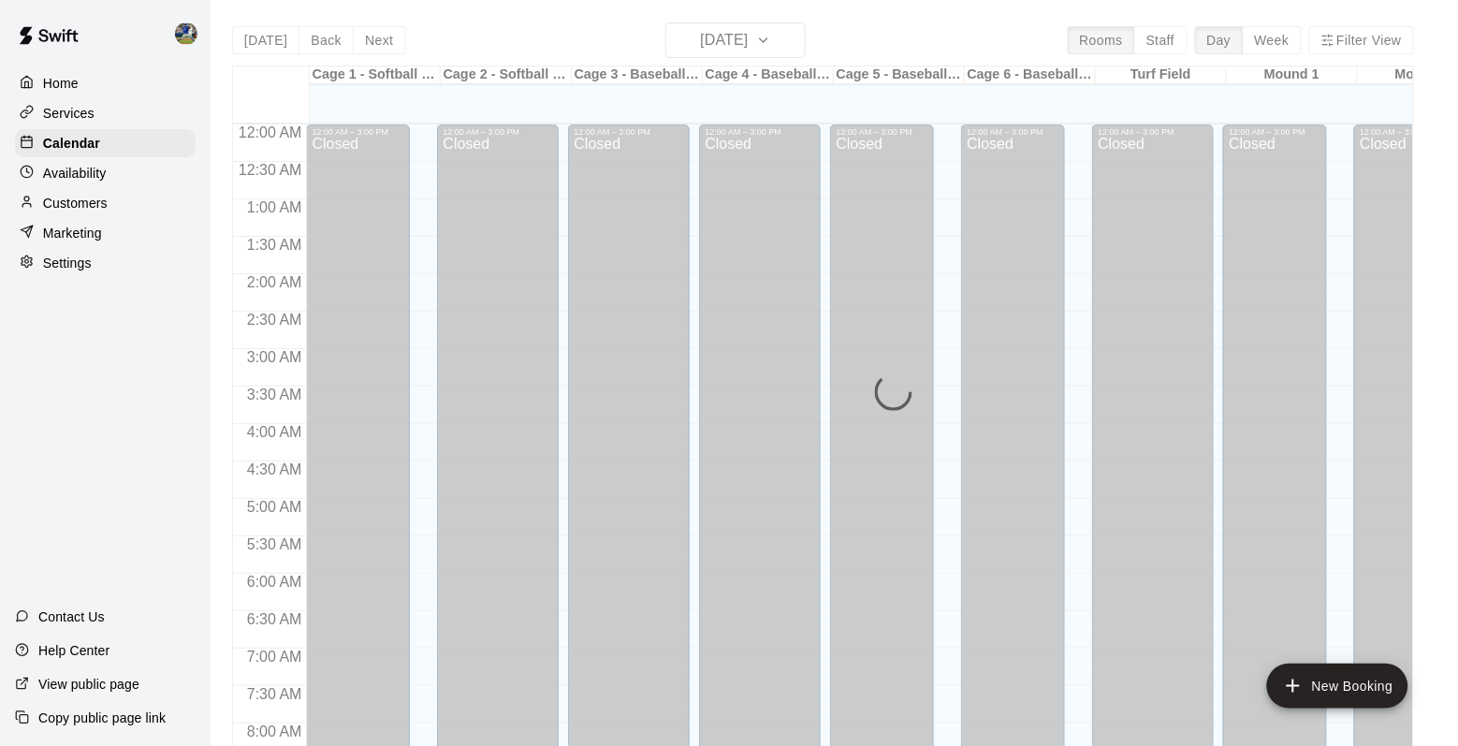
scroll to position [1097, 0]
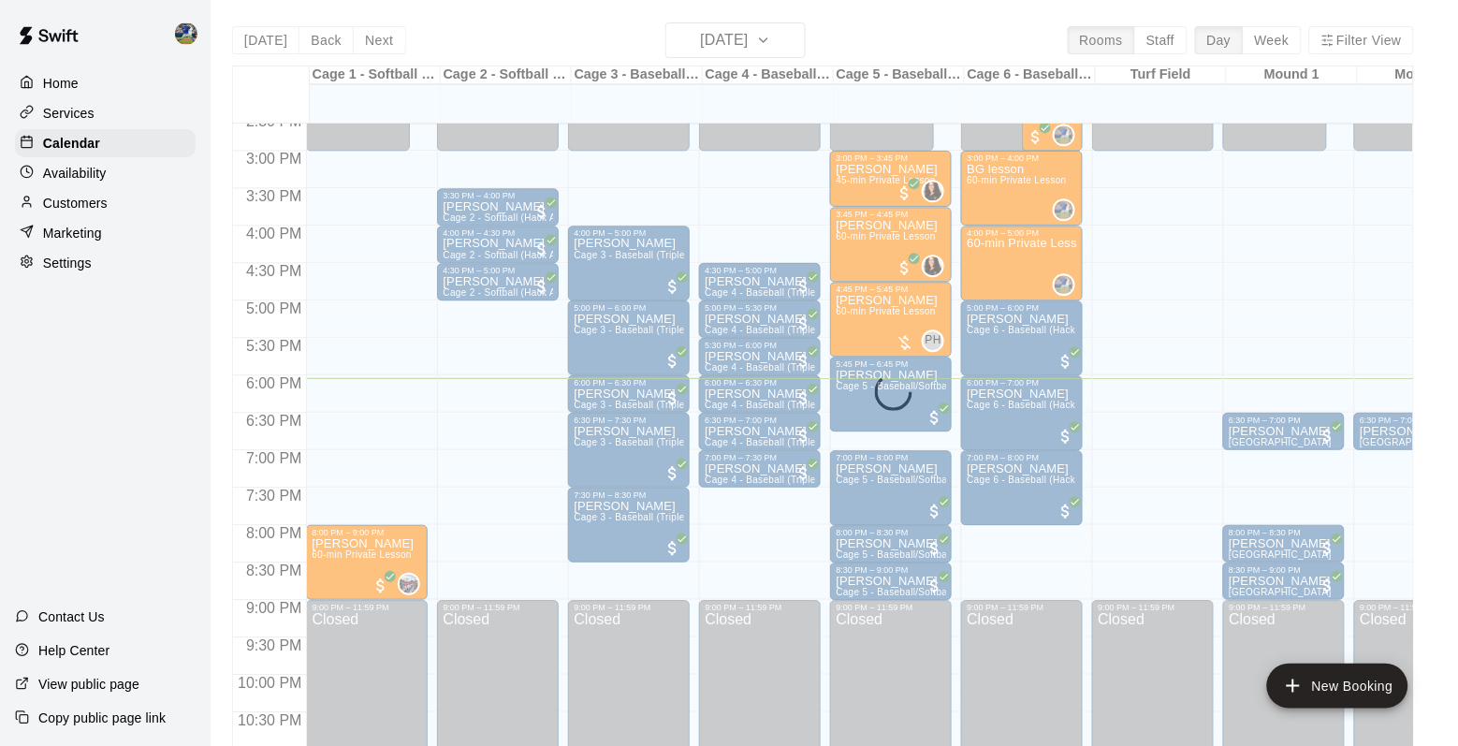
click at [733, 41] on div "[DATE] Back [DATE][DATE] Rooms Staff Day Week Filter View Cage 1 - Softball (Ha…" at bounding box center [823, 395] width 1182 height 746
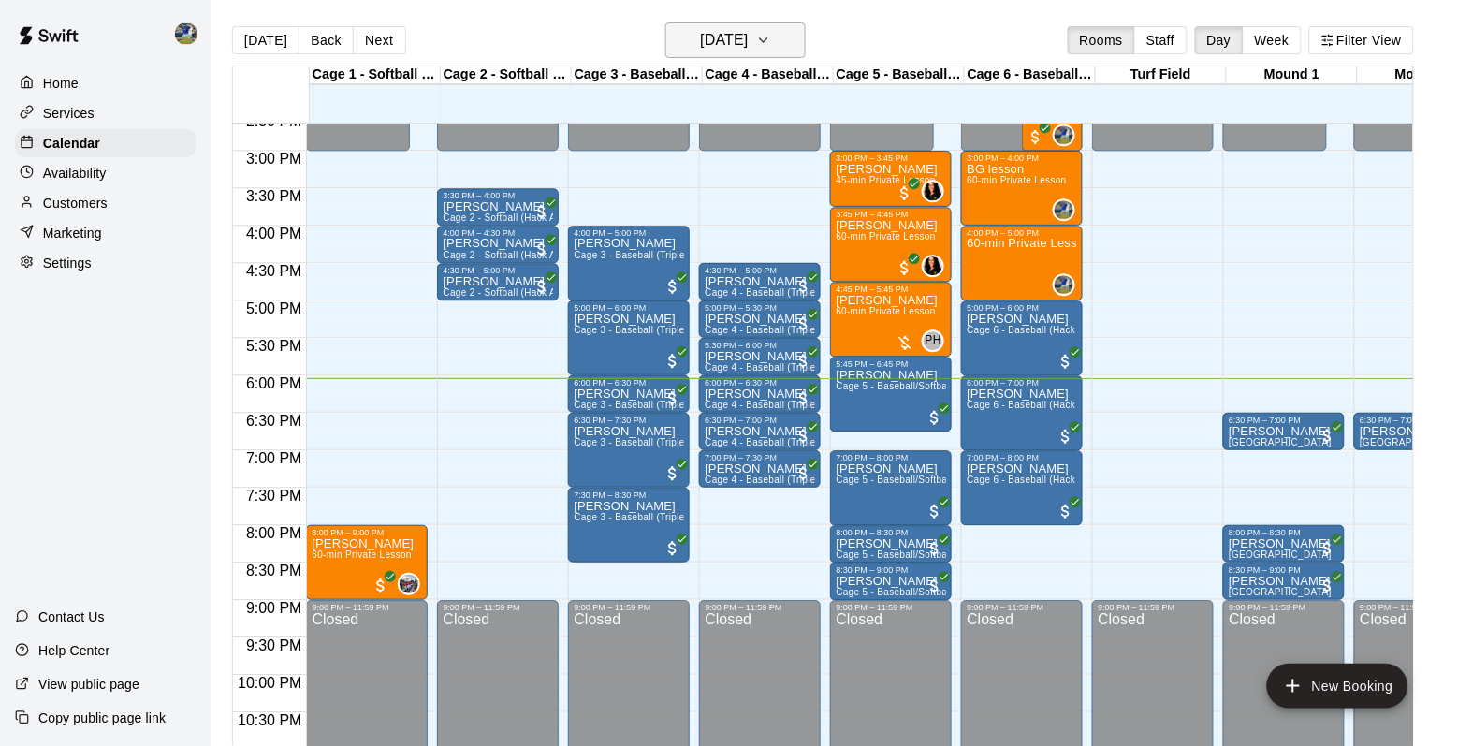
click at [740, 40] on h6 "[DATE]" at bounding box center [725, 40] width 48 height 26
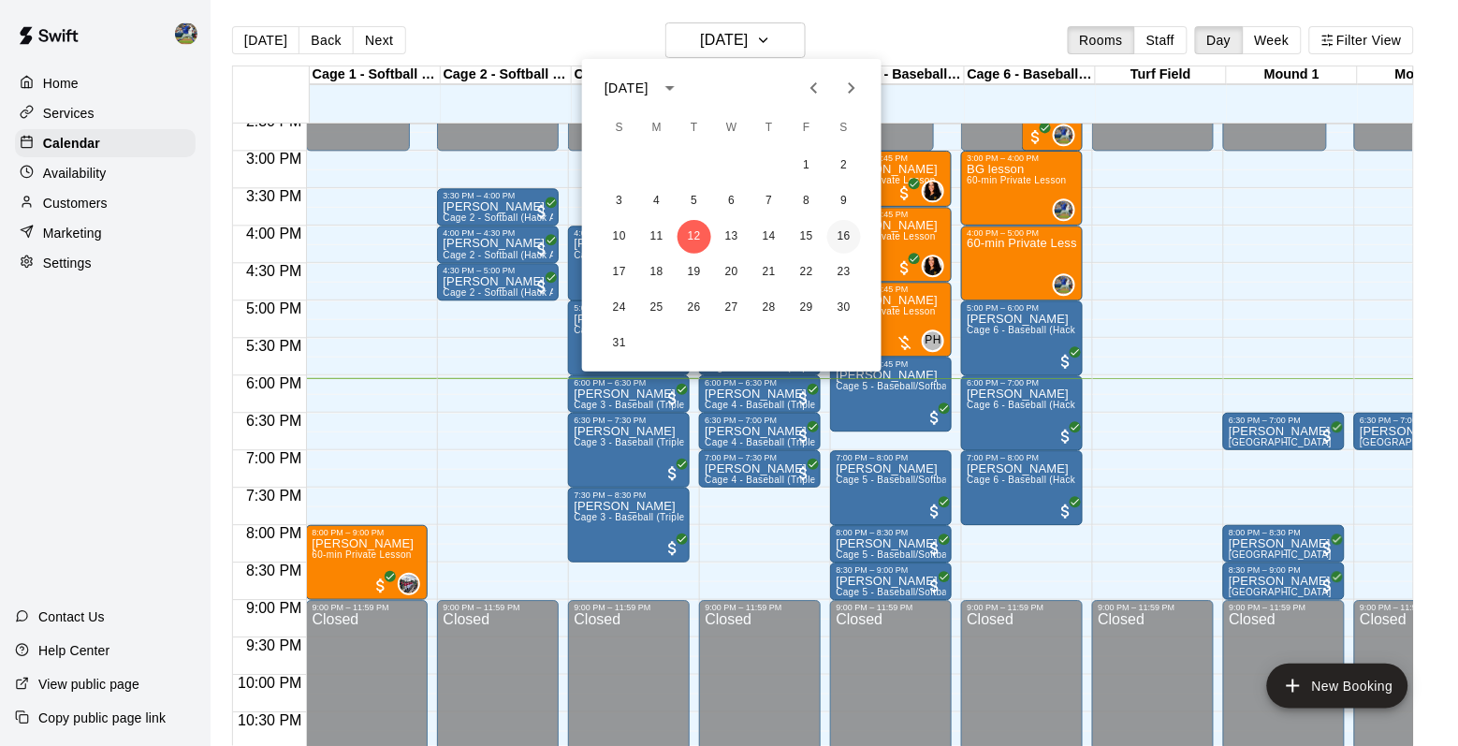
click at [850, 231] on button "16" at bounding box center [844, 237] width 34 height 34
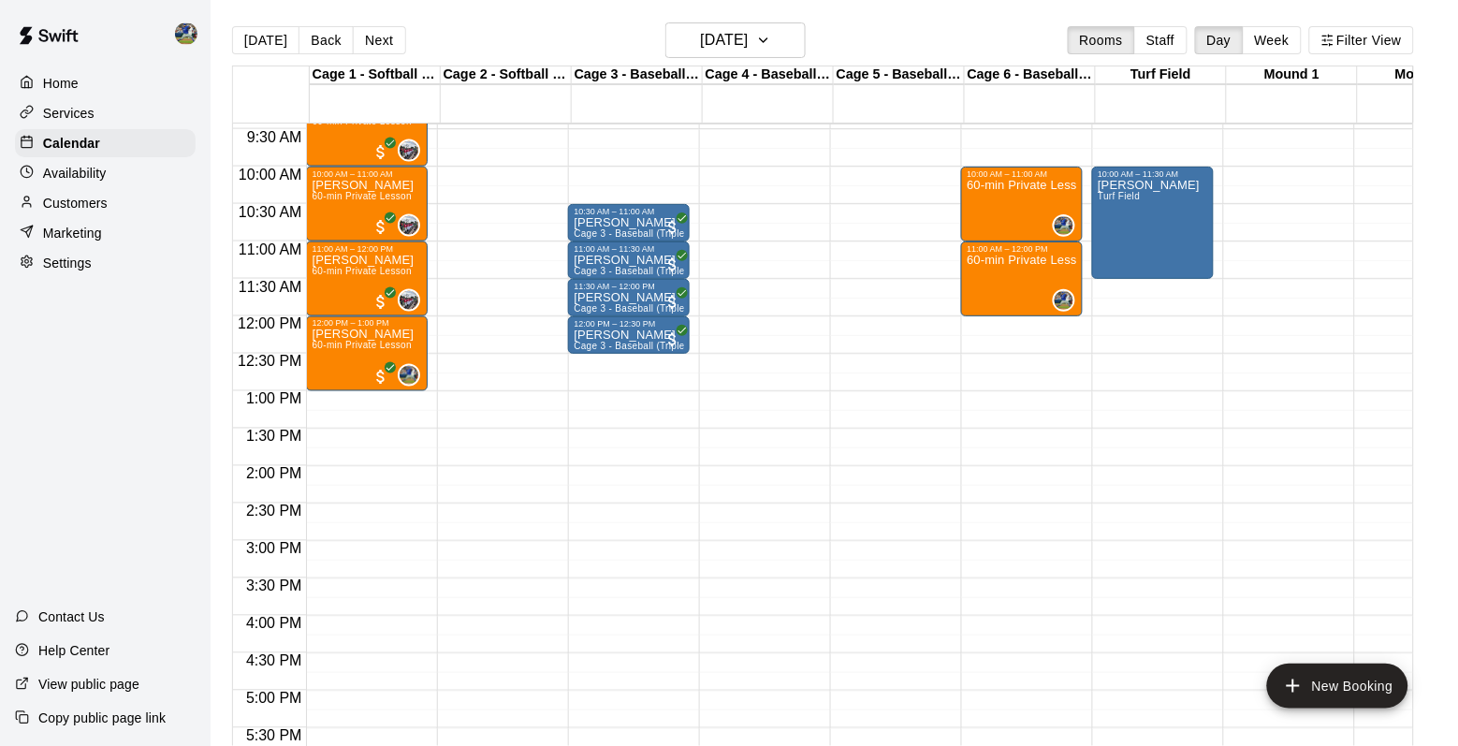
scroll to position [689, 0]
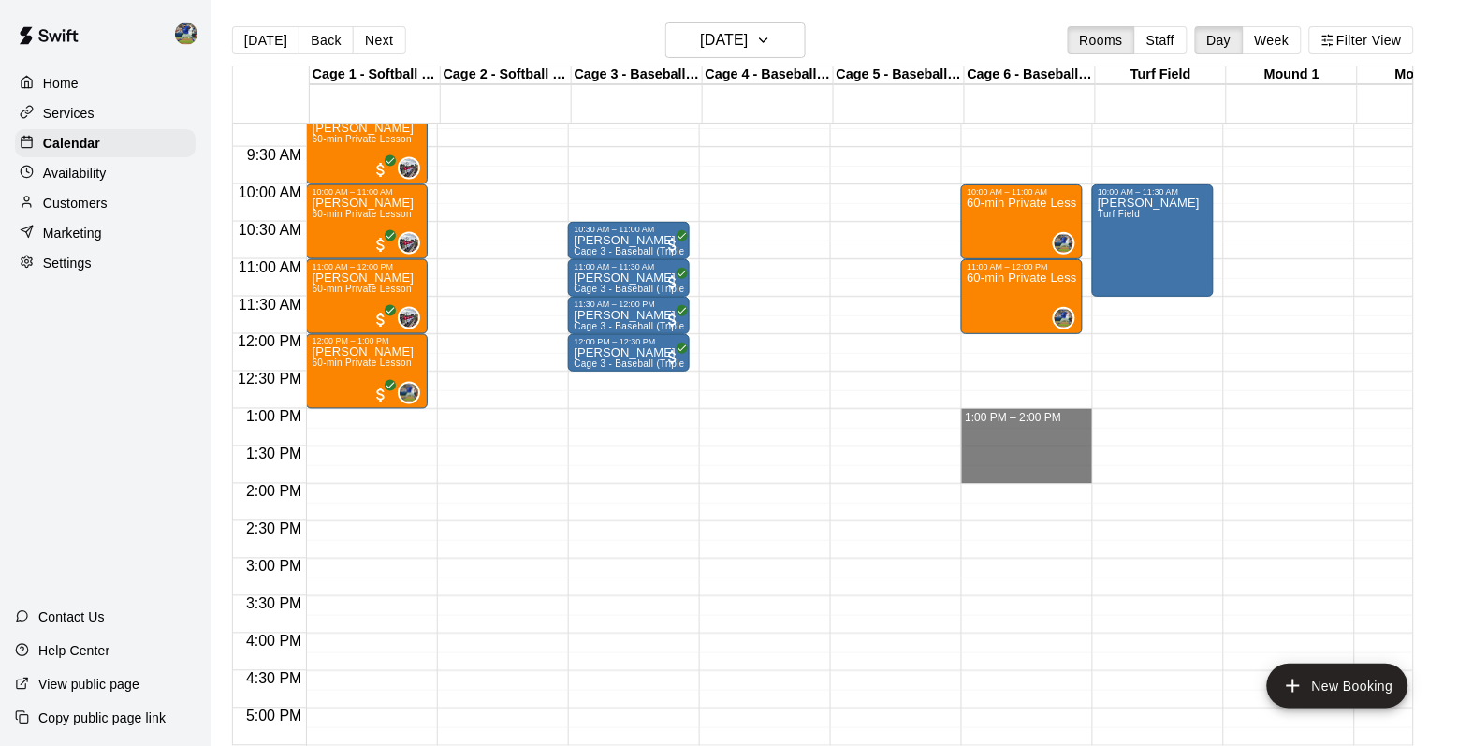
drag, startPoint x: 1032, startPoint y: 415, endPoint x: 1029, endPoint y: 472, distance: 57.2
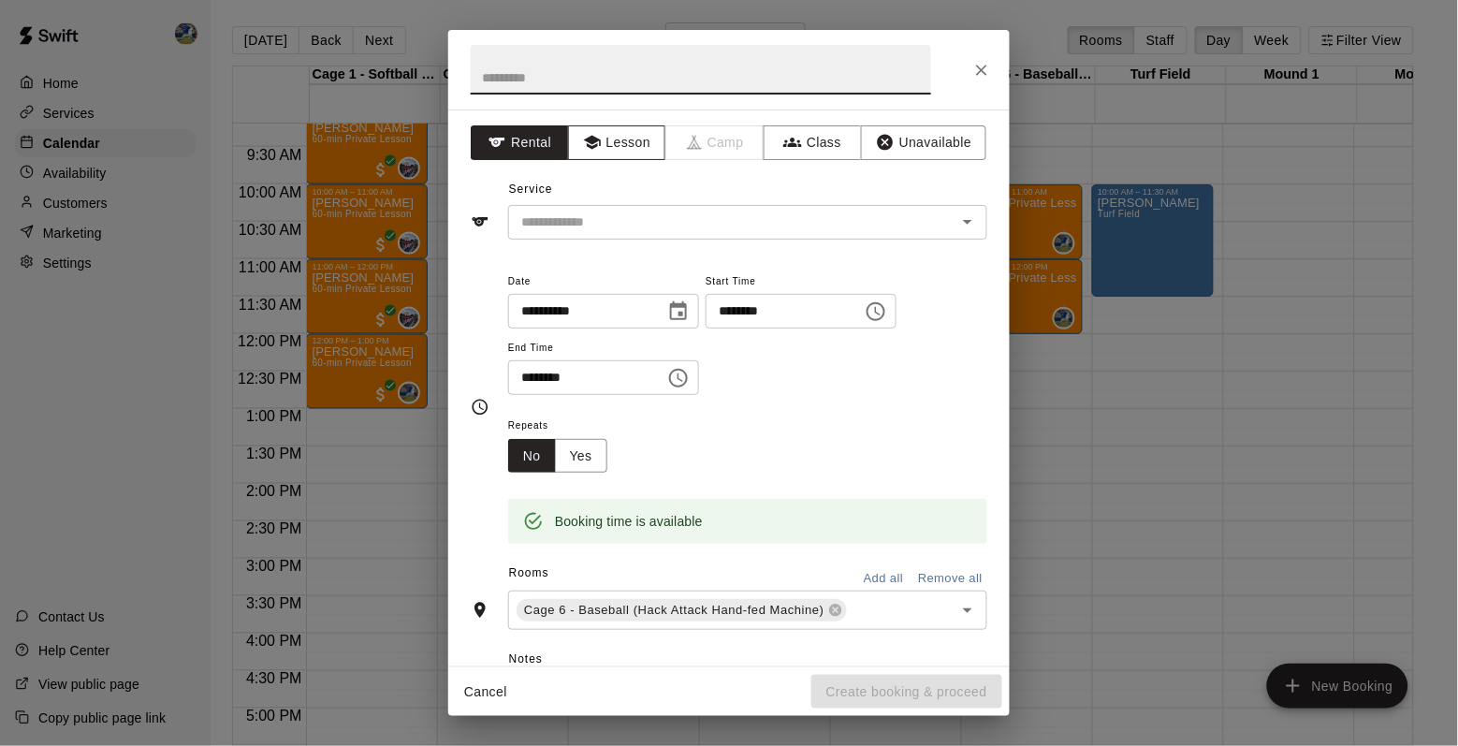
click at [616, 146] on button "Lesson" at bounding box center [617, 142] width 98 height 35
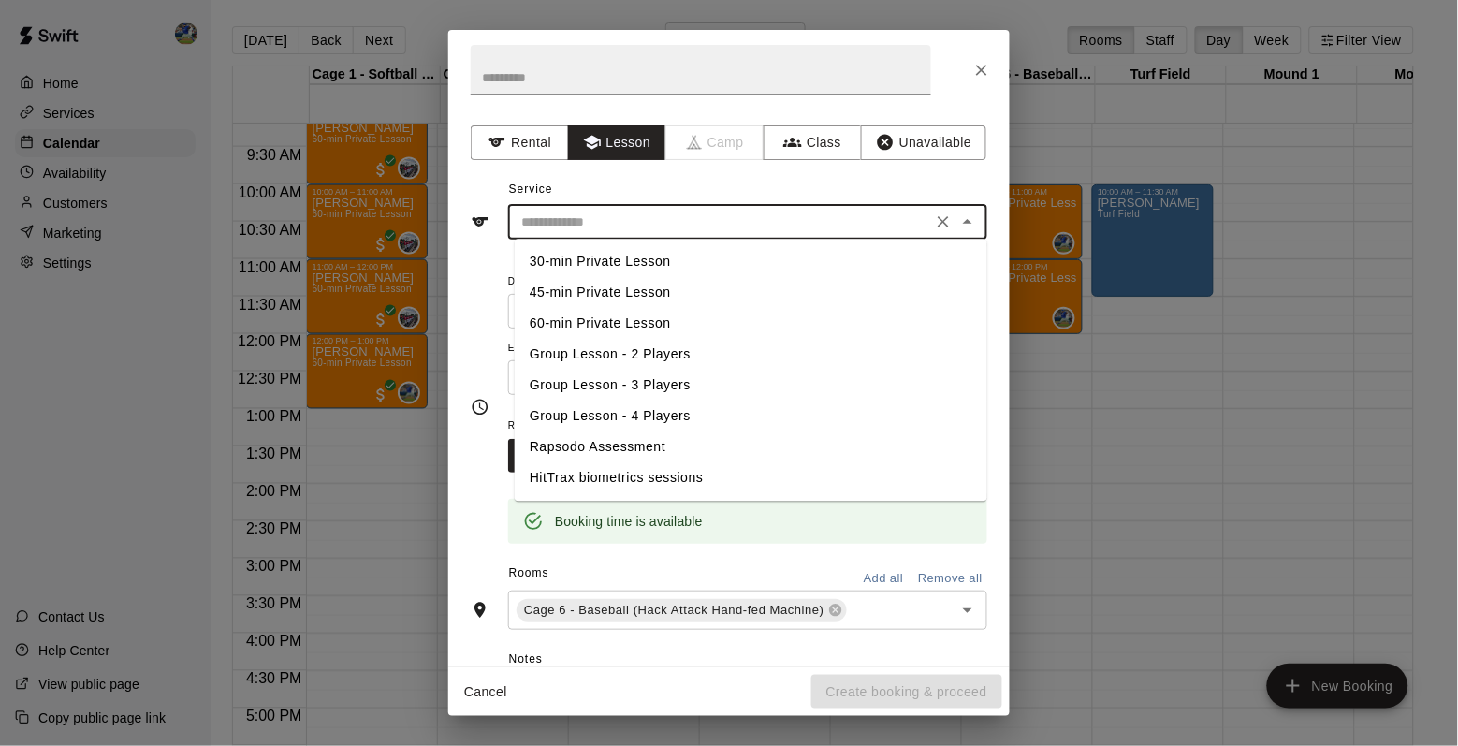
click at [616, 212] on input "text" at bounding box center [720, 222] width 413 height 23
click at [624, 322] on li "60-min Private Lesson" at bounding box center [751, 324] width 473 height 31
type input "**********"
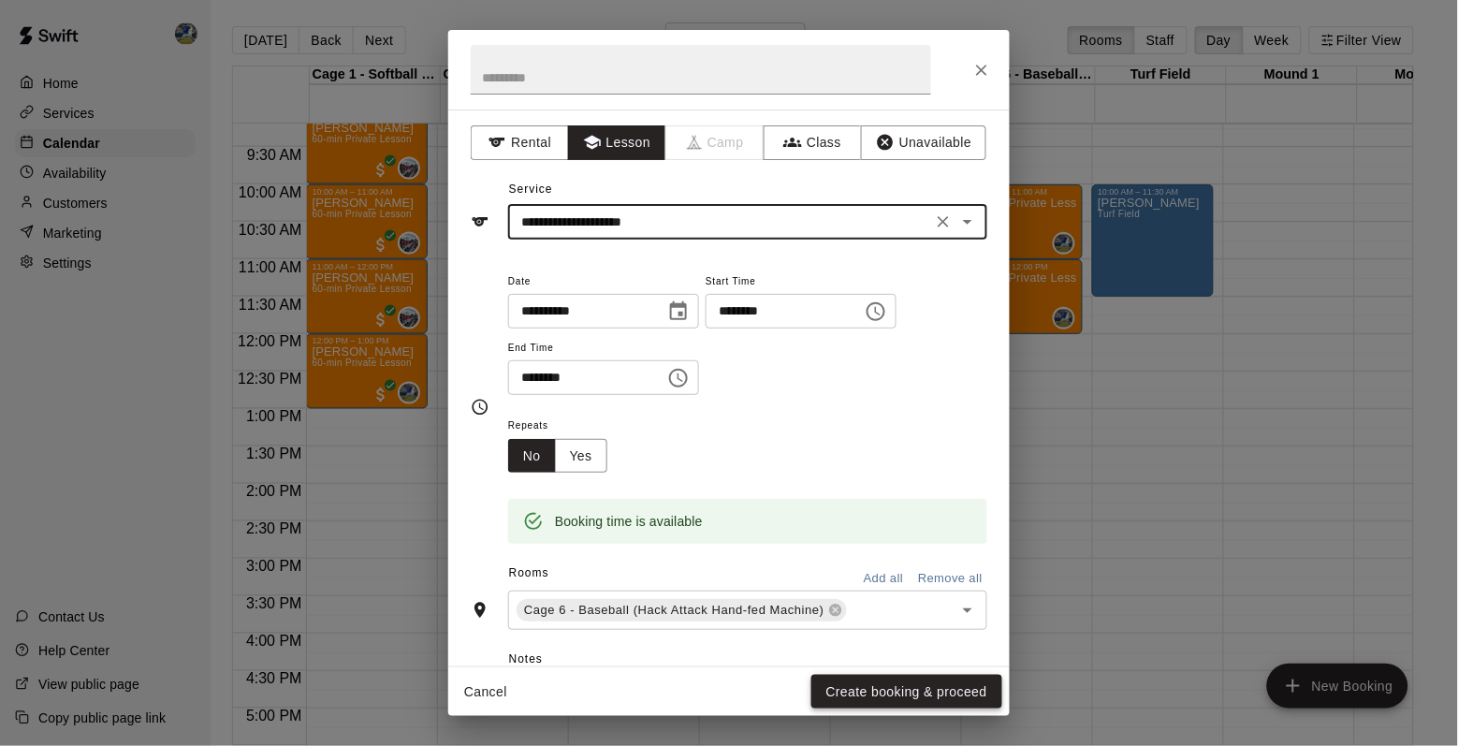
click at [921, 685] on button "Create booking & proceed" at bounding box center [907, 692] width 191 height 35
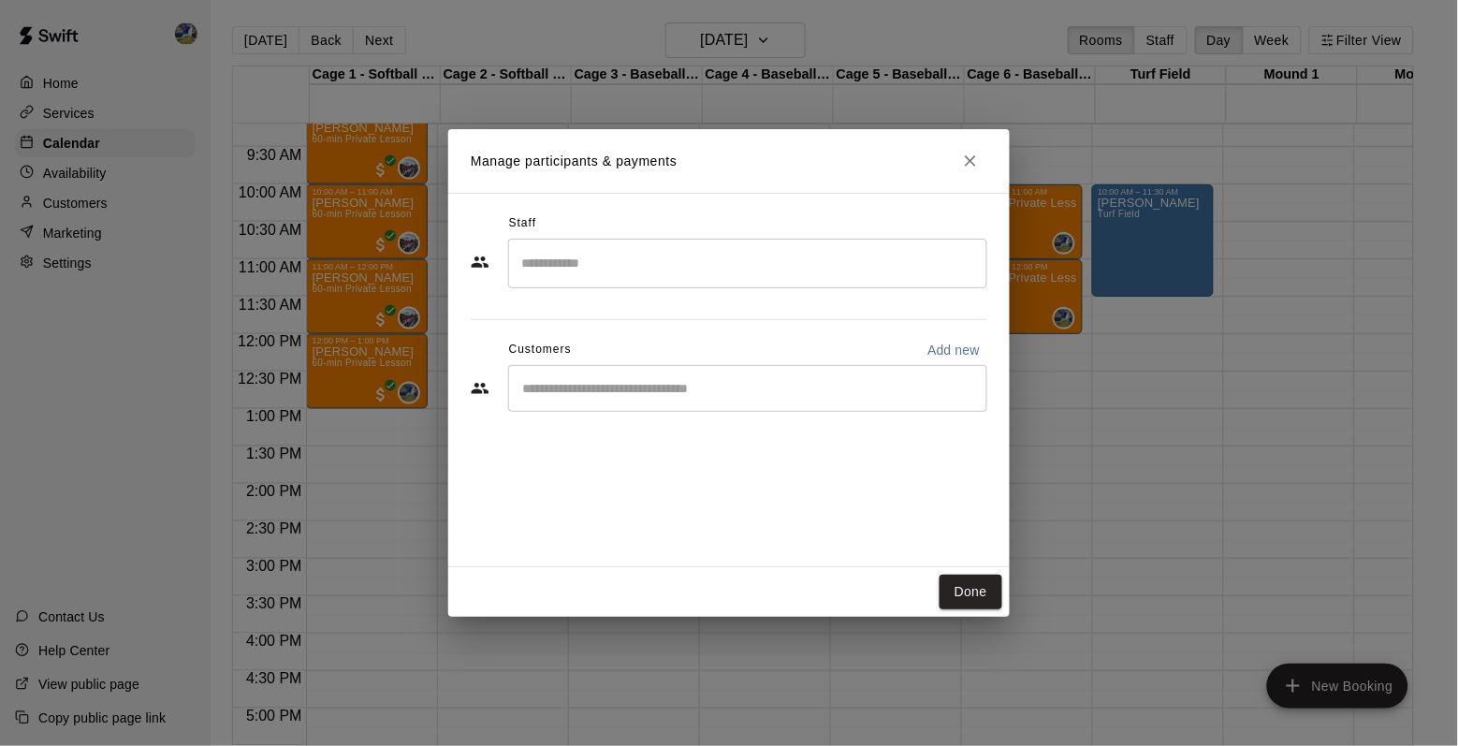
click at [725, 246] on div "​" at bounding box center [747, 264] width 479 height 50
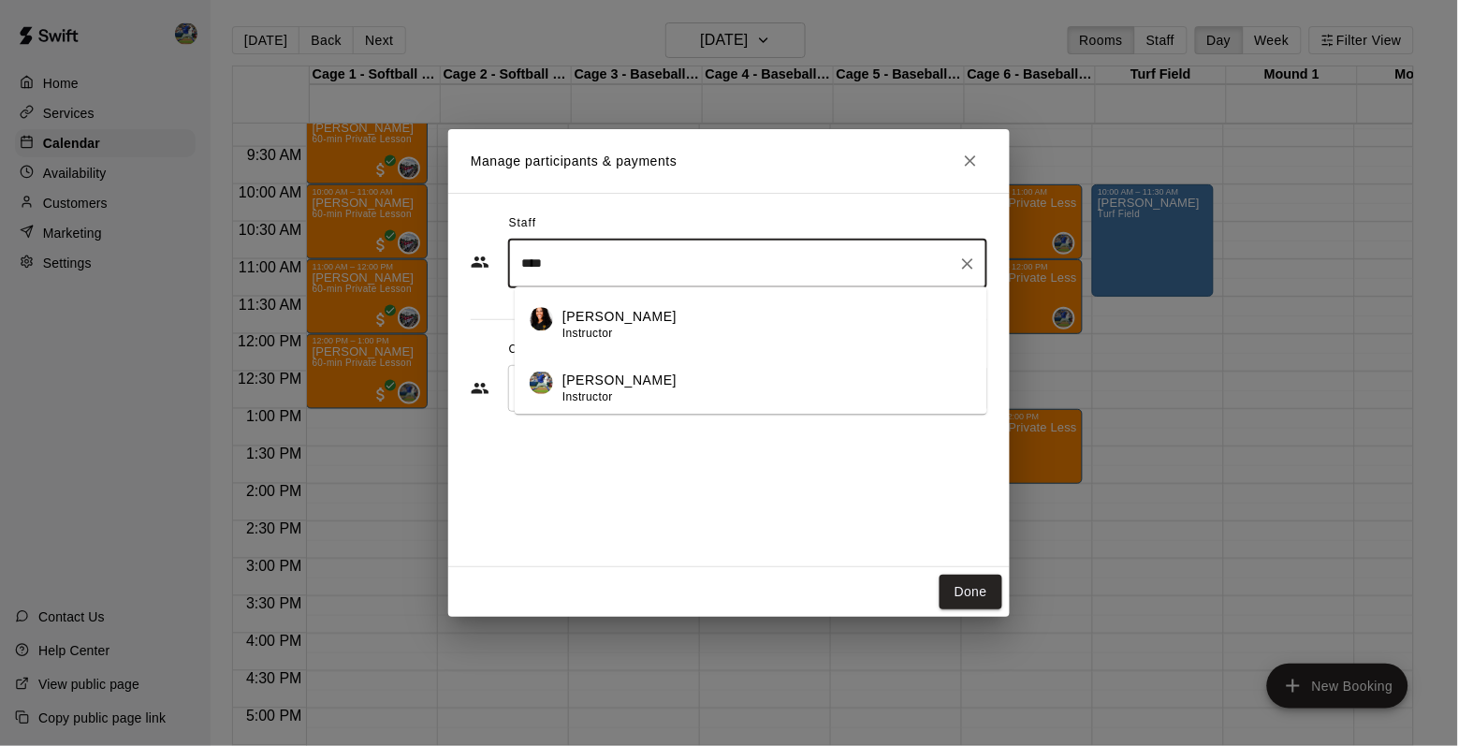
click at [676, 358] on li "[PERSON_NAME] Instructor" at bounding box center [751, 383] width 473 height 64
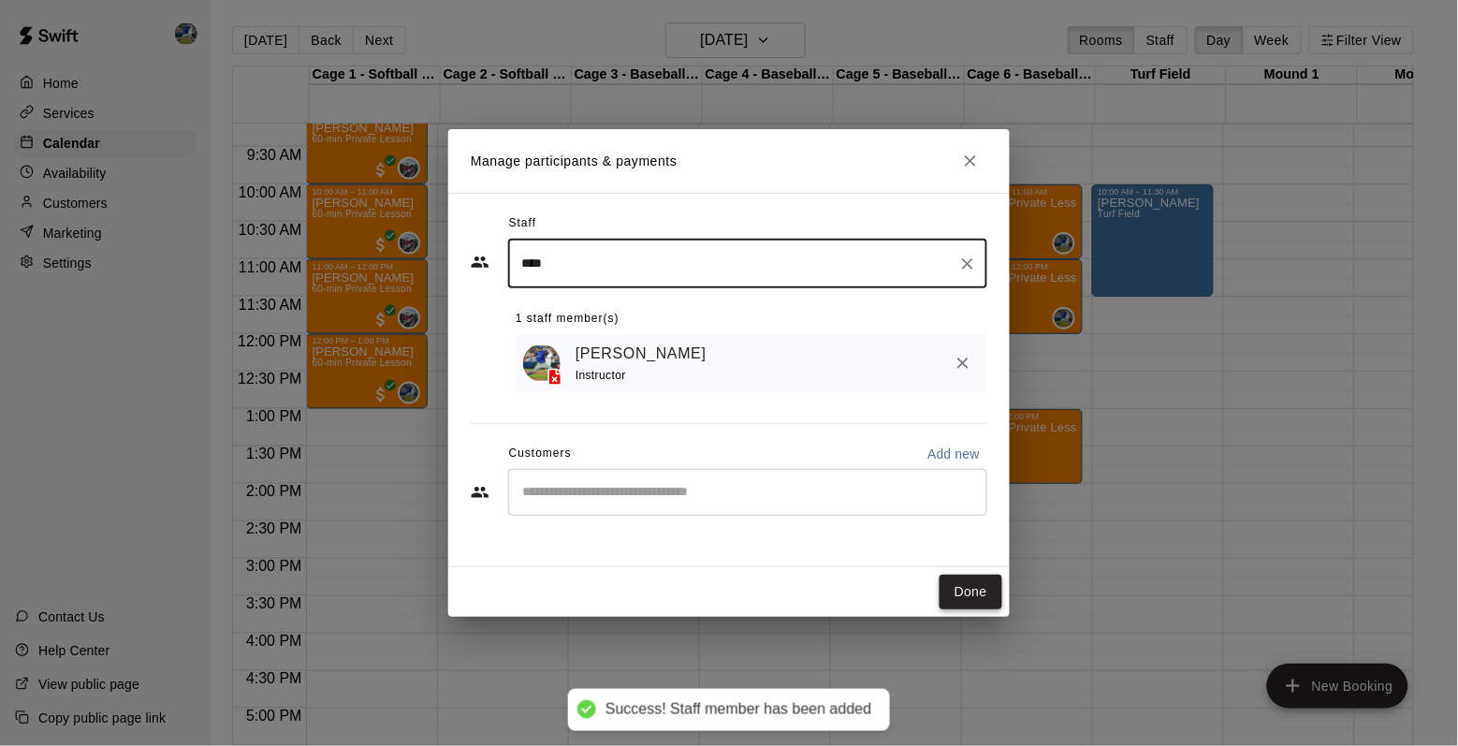
type input "****"
click at [972, 590] on button "Done" at bounding box center [971, 592] width 63 height 35
